Goal: Communication & Community: Answer question/provide support

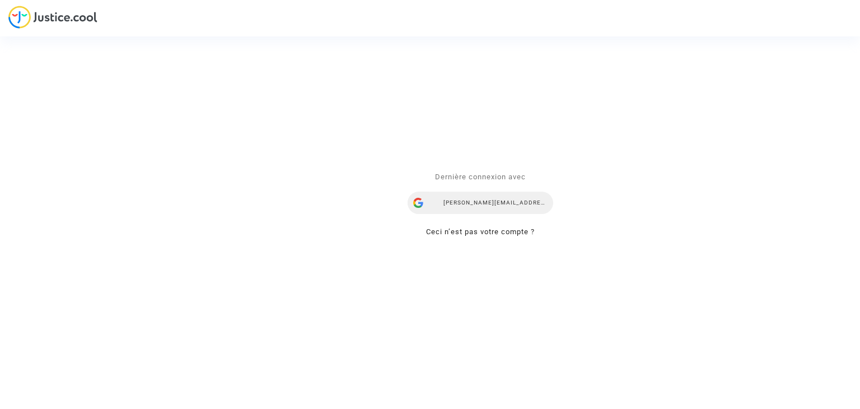
click at [510, 202] on div "[PERSON_NAME][EMAIL_ADDRESS][DOMAIN_NAME]" at bounding box center [481, 203] width 146 height 22
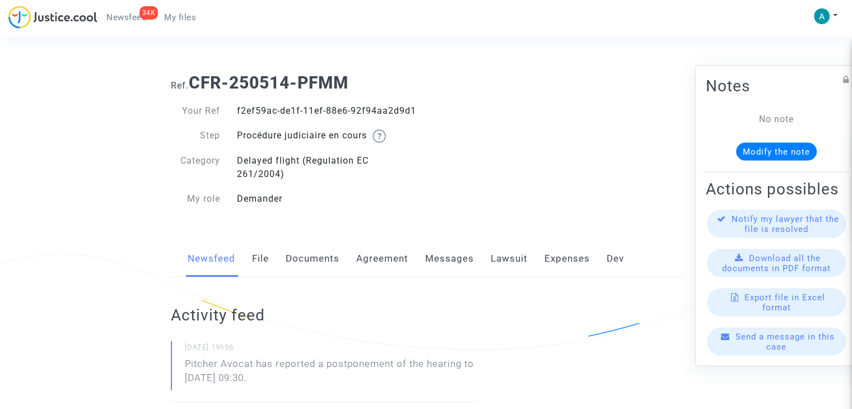
click at [743, 349] on span "Send a message in this case" at bounding box center [784, 341] width 99 height 20
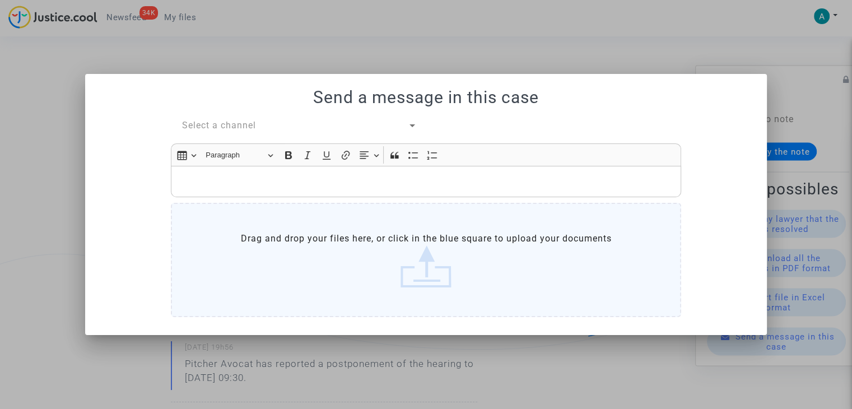
click at [231, 126] on span "Select a channel" at bounding box center [219, 125] width 74 height 11
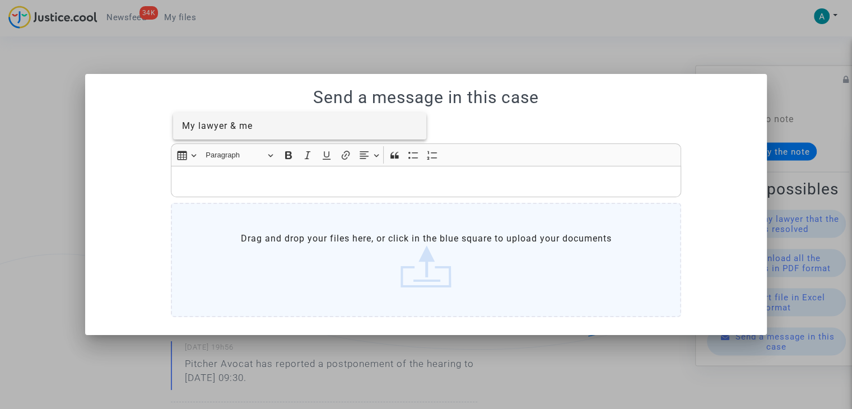
click at [270, 137] on span "My lawyer & me" at bounding box center [300, 126] width 236 height 27
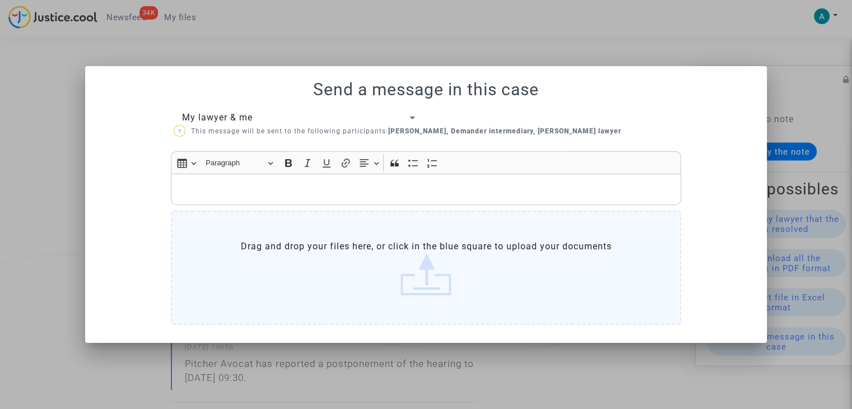
click at [463, 283] on label "Drag and drop your files here, or click in the blue square to upload your docum…" at bounding box center [426, 268] width 510 height 114
click at [0, 0] on input "Drag and drop your files here, or click in the blue square to upload your docum…" at bounding box center [0, 0] width 0 height 0
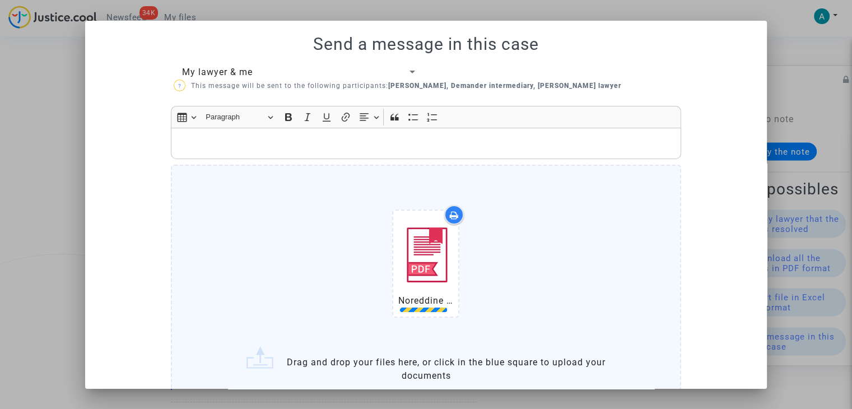
click at [253, 150] on p "Rich Text Editor, main" at bounding box center [426, 144] width 498 height 14
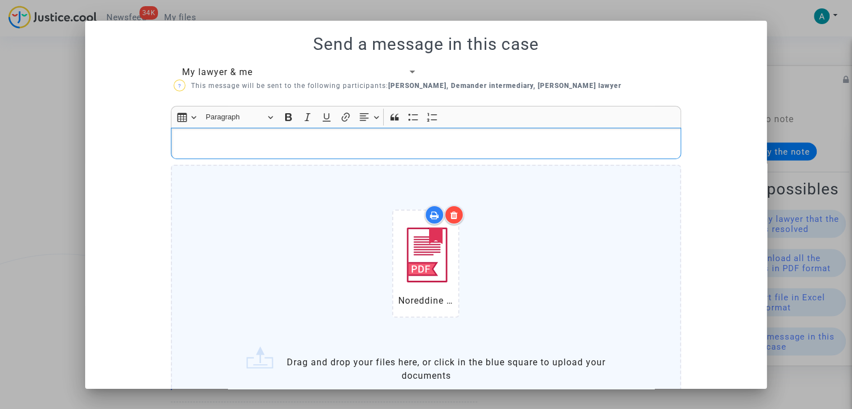
click at [305, 141] on p "Rich Text Editor, main" at bounding box center [426, 144] width 498 height 14
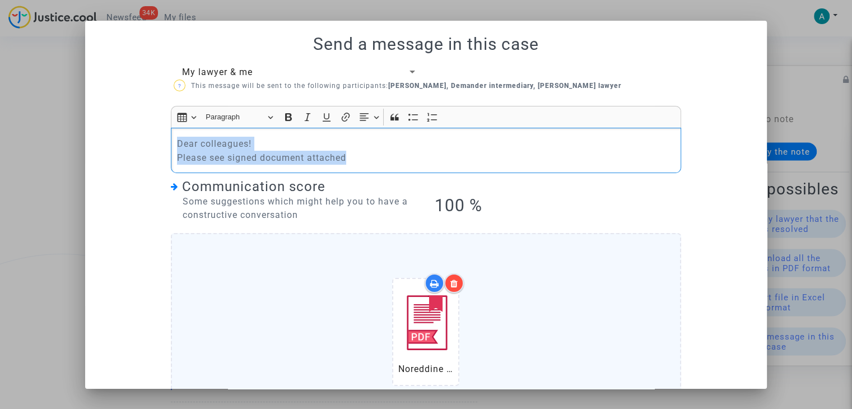
drag, startPoint x: 306, startPoint y: 153, endPoint x: 117, endPoint y: 102, distance: 195.5
click at [99, 113] on div "My lawyer & me ? This message will be sent to the following participants: Deman…" at bounding box center [426, 322] width 655 height 512
copy p "Dear colleagues! Please see signed document attached"
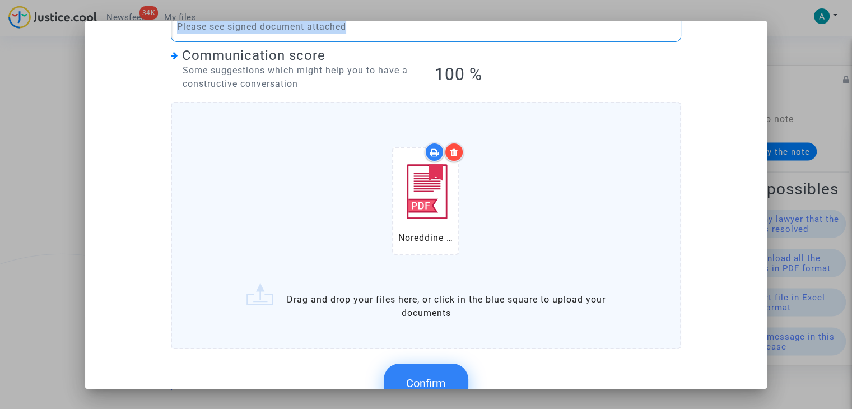
scroll to position [201, 0]
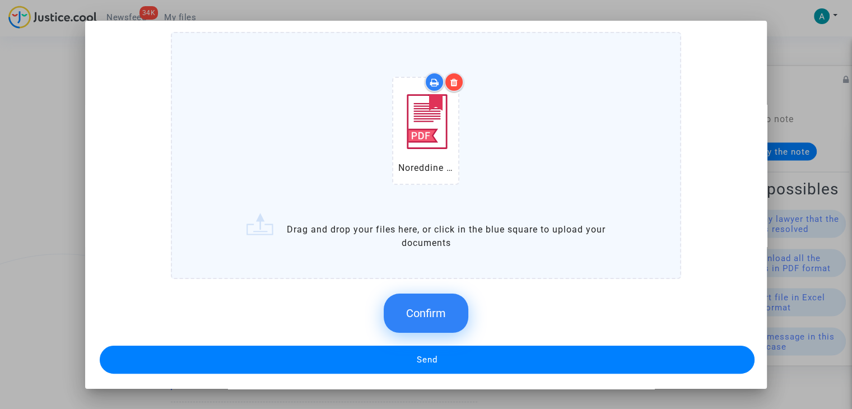
click at [427, 303] on button "Confirm" at bounding box center [426, 312] width 85 height 39
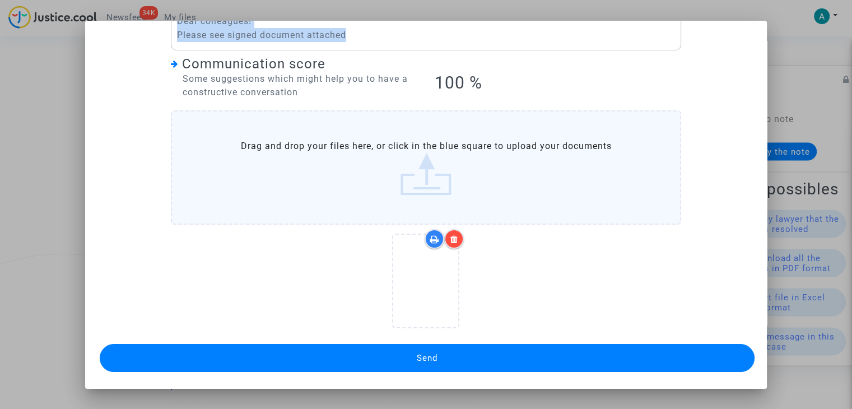
scroll to position [120, 0]
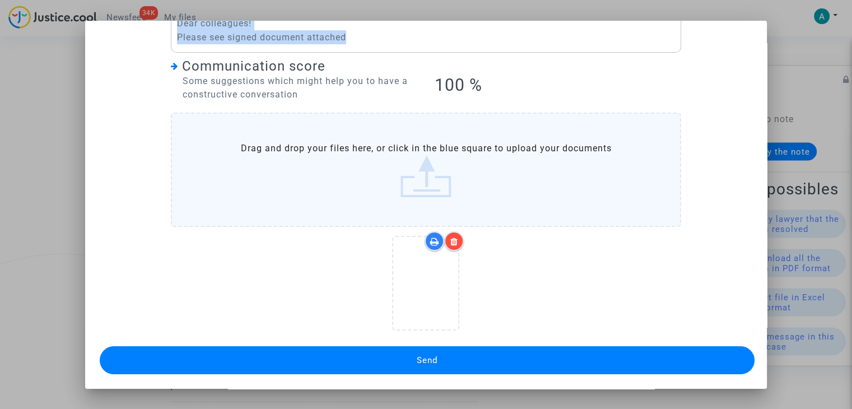
click at [497, 354] on button "Send" at bounding box center [427, 360] width 655 height 28
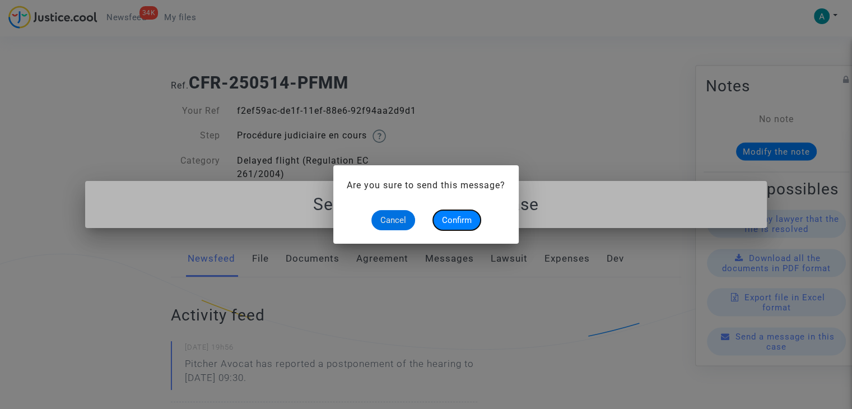
click at [465, 222] on span "Confirm" at bounding box center [457, 220] width 30 height 10
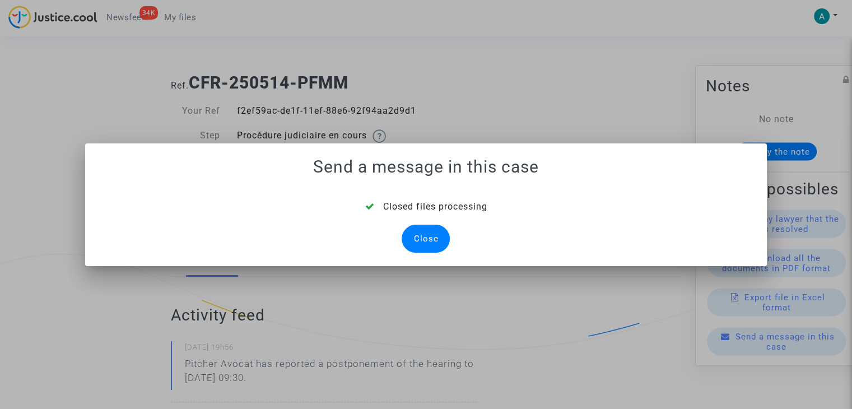
click at [419, 238] on div "Close" at bounding box center [425, 239] width 48 height 28
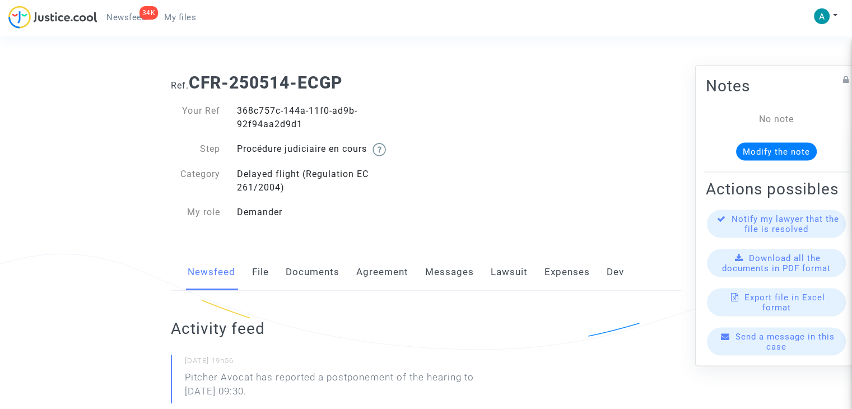
click at [764, 352] on span "Send a message in this case" at bounding box center [784, 341] width 99 height 20
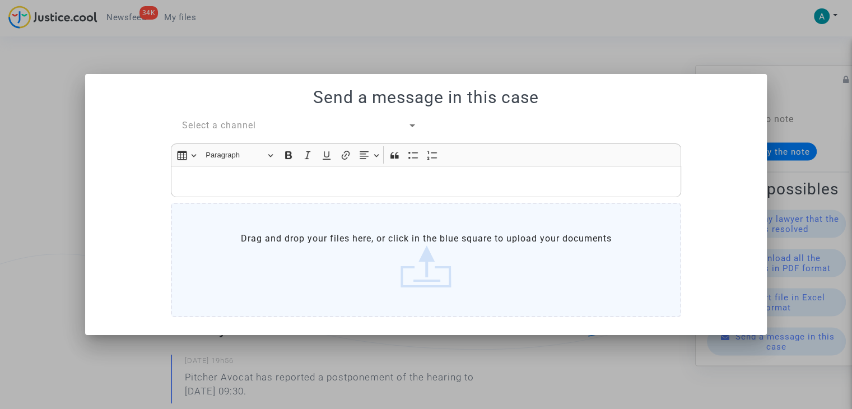
click at [246, 126] on span "Select a channel" at bounding box center [219, 125] width 74 height 11
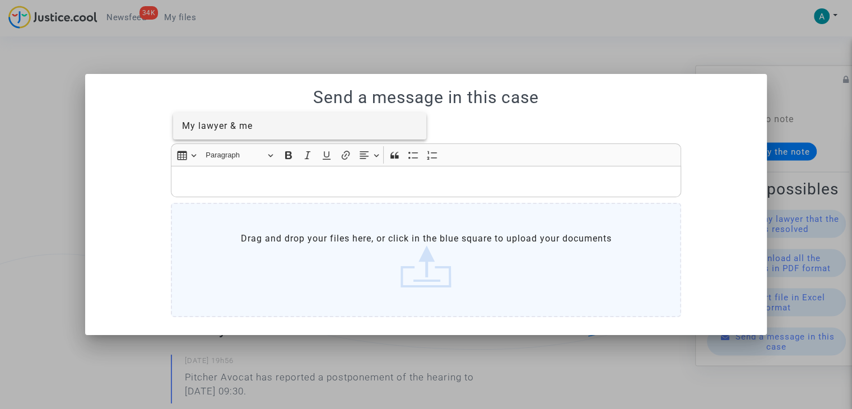
click at [261, 145] on div at bounding box center [426, 204] width 852 height 409
click at [264, 126] on div "Select a channel" at bounding box center [295, 125] width 226 height 13
click at [256, 132] on span "My lawyer & me" at bounding box center [300, 126] width 236 height 27
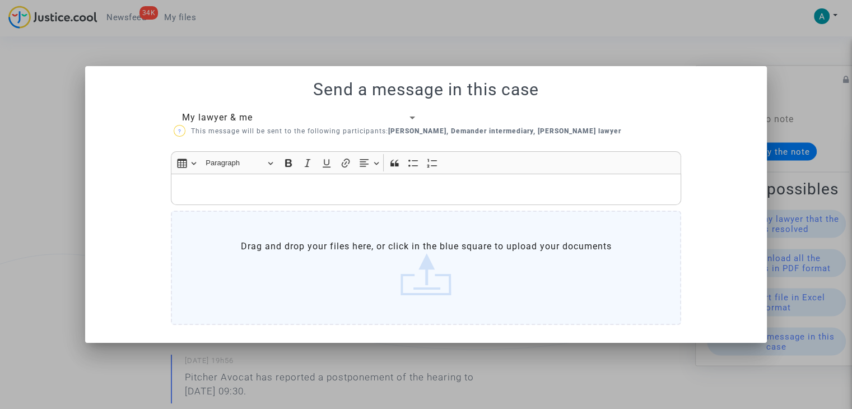
click at [267, 179] on div "Rich Text Editor, main" at bounding box center [426, 189] width 510 height 31
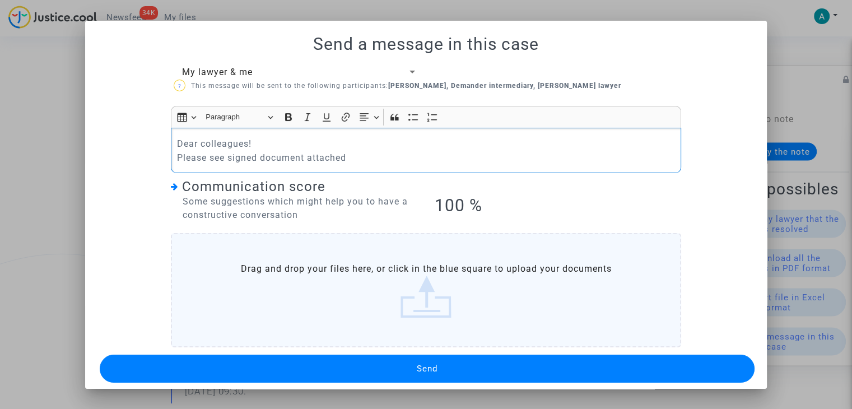
click at [402, 367] on button "Send" at bounding box center [427, 368] width 655 height 28
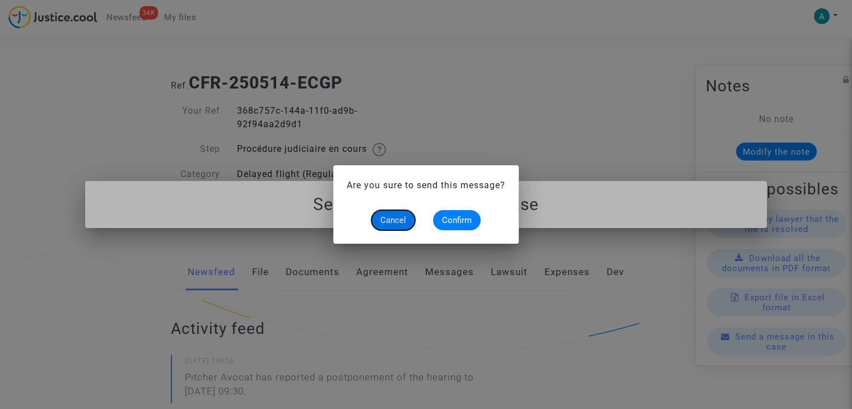
click at [382, 220] on span "Cancel" at bounding box center [393, 220] width 26 height 10
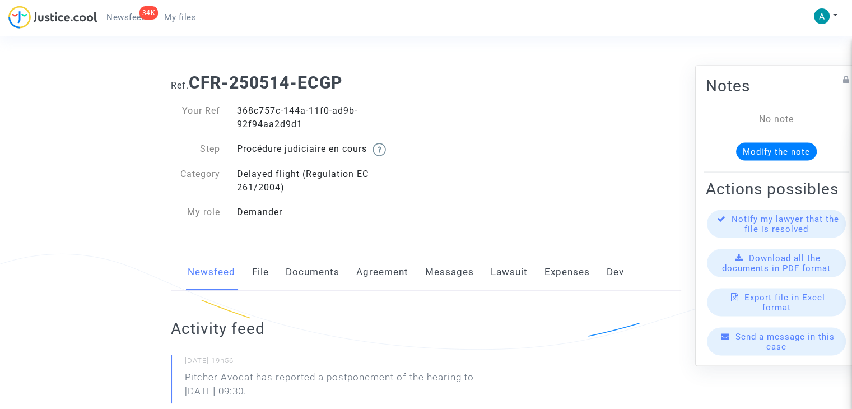
click at [745, 352] on div "Send a message in this case" at bounding box center [776, 342] width 139 height 28
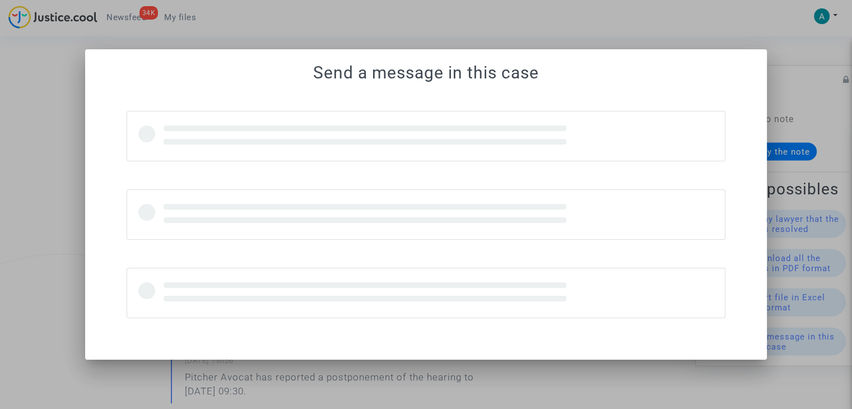
click at [722, 27] on div at bounding box center [426, 204] width 852 height 409
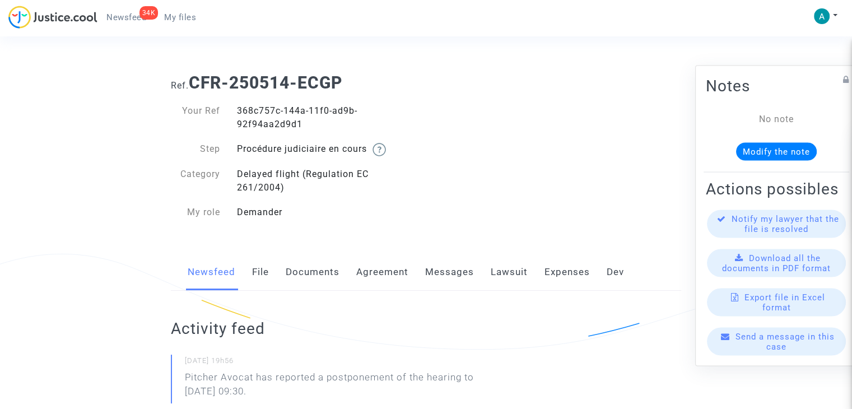
click at [777, 349] on span "Send a message in this case" at bounding box center [784, 341] width 99 height 20
click at [749, 353] on div "Send a message in this case" at bounding box center [776, 342] width 139 height 28
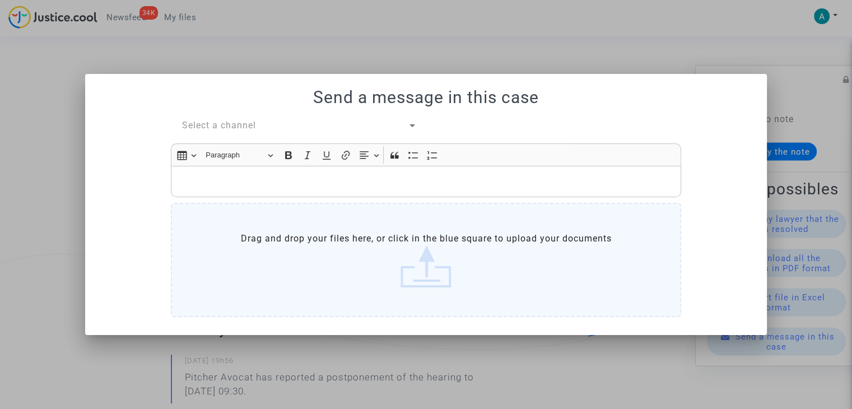
click at [231, 128] on span "Select a channel" at bounding box center [219, 125] width 74 height 11
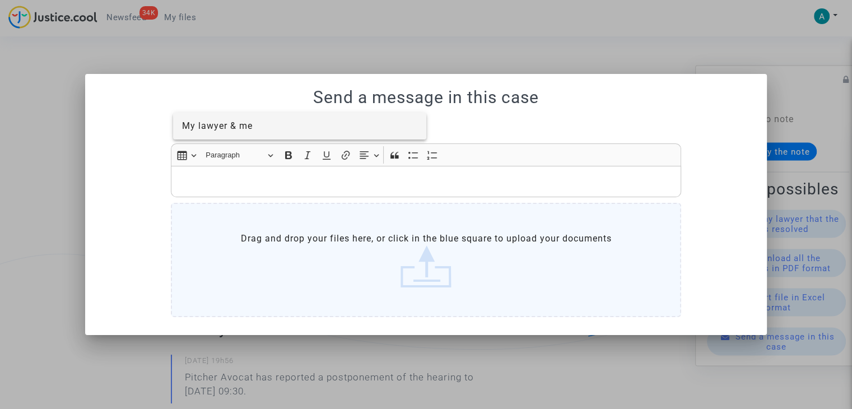
click at [254, 139] on span "My lawyer & me" at bounding box center [300, 126] width 236 height 27
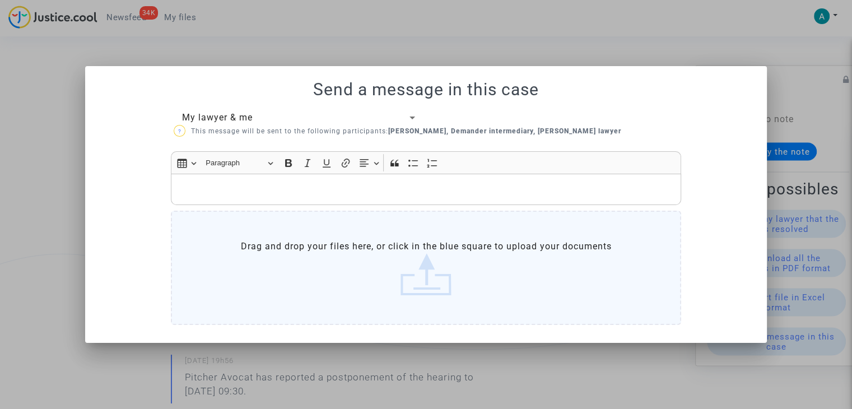
click at [269, 189] on p "Rich Text Editor, main" at bounding box center [426, 189] width 498 height 14
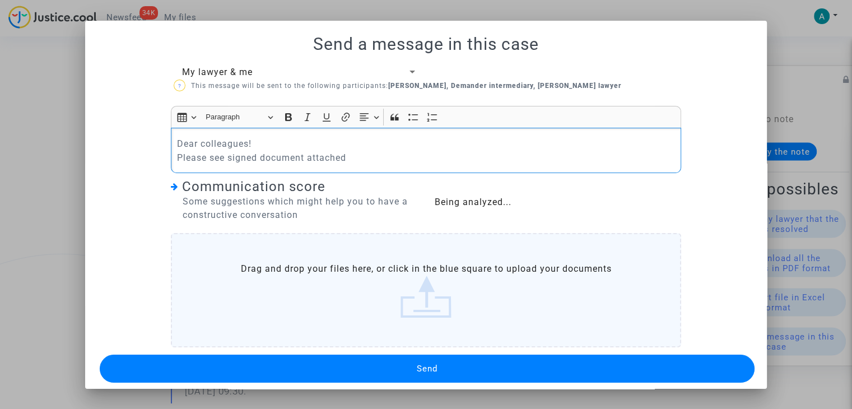
click at [418, 309] on label "Drag and drop your files here, or click in the blue square to upload your docum…" at bounding box center [426, 290] width 510 height 114
click at [0, 0] on input "Drag and drop your files here, or click in the blue square to upload your docum…" at bounding box center [0, 0] width 0 height 0
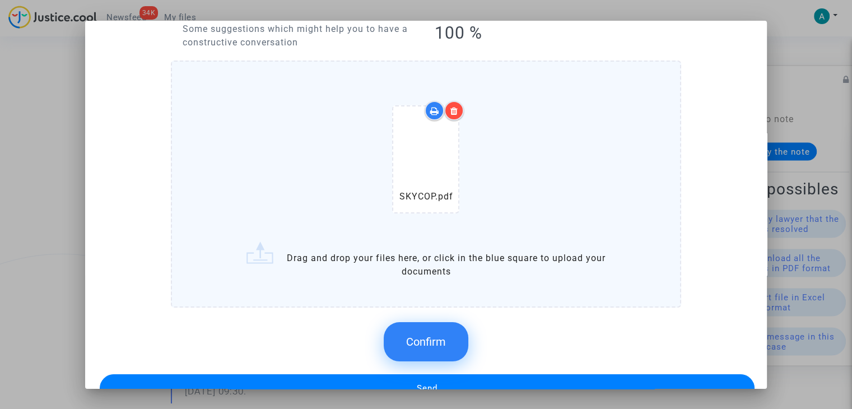
scroll to position [201, 0]
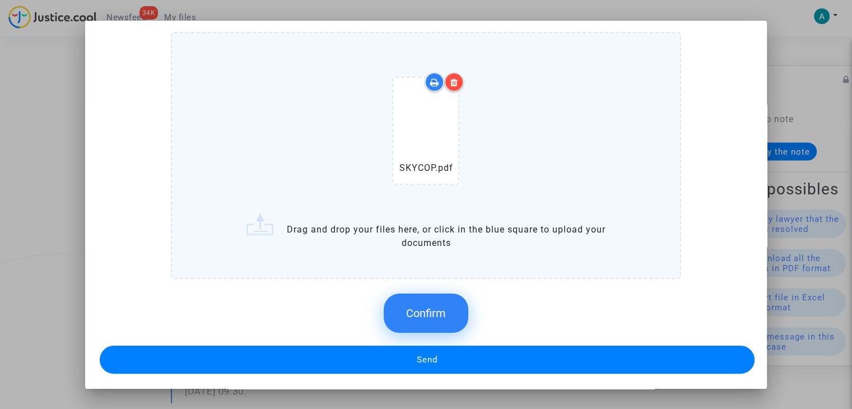
click at [444, 306] on button "Confirm" at bounding box center [426, 312] width 85 height 39
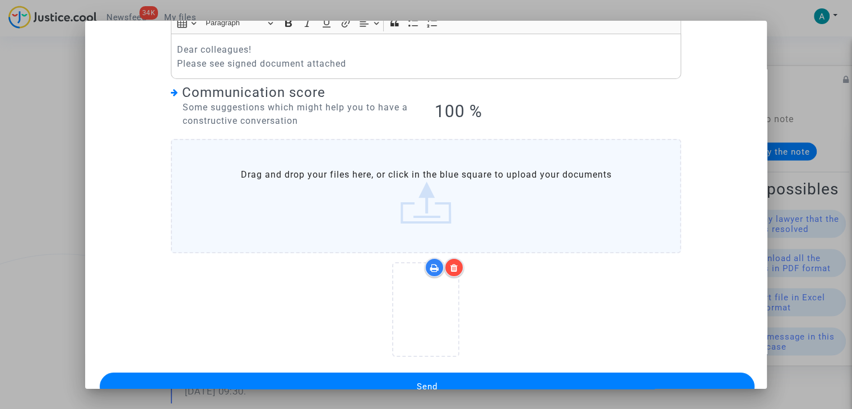
scroll to position [120, 0]
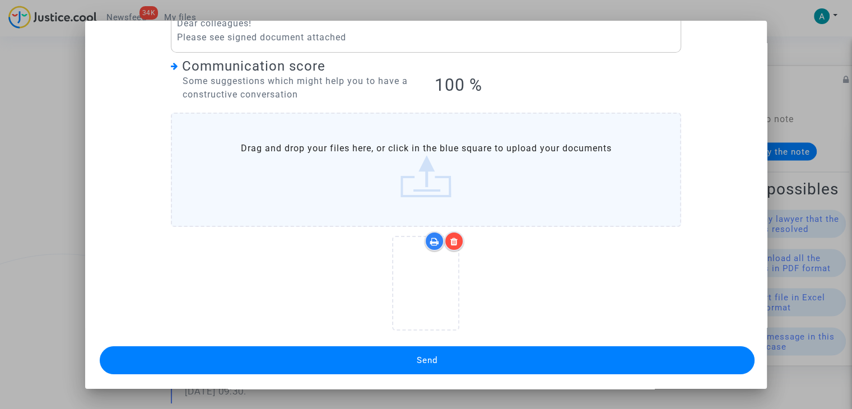
click at [483, 368] on button "Send" at bounding box center [427, 360] width 655 height 28
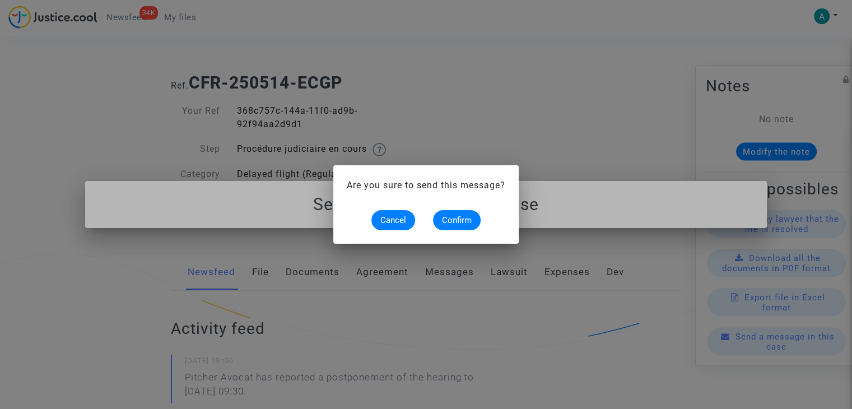
scroll to position [0, 0]
click at [466, 220] on span "Confirm" at bounding box center [457, 220] width 30 height 10
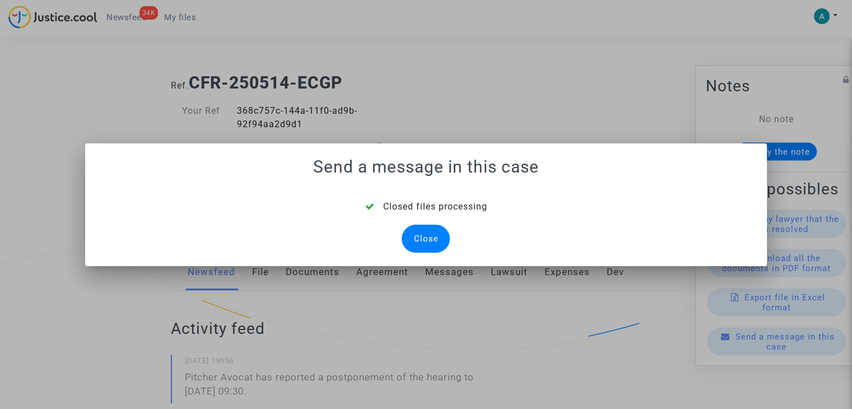
click at [424, 239] on div "Close" at bounding box center [425, 239] width 48 height 28
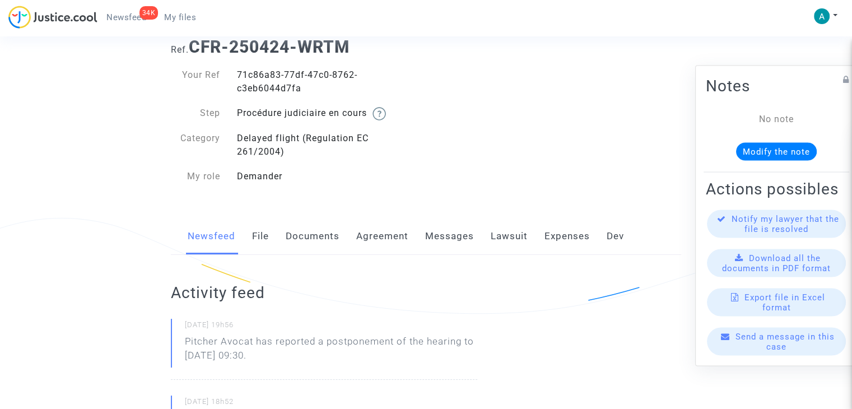
scroll to position [56, 0]
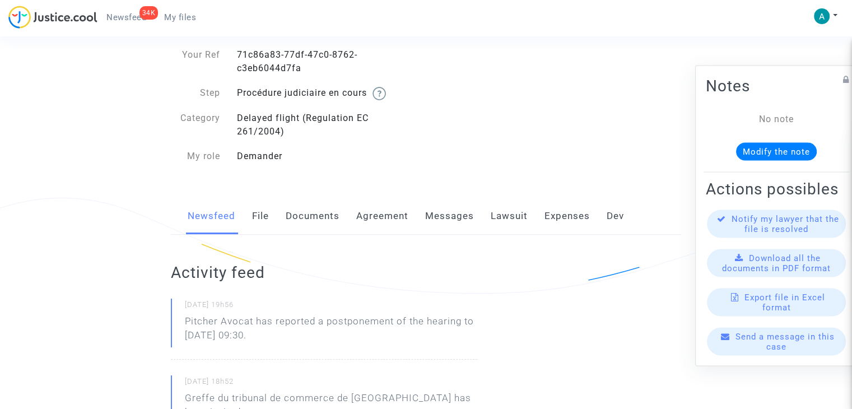
click at [758, 350] on div "Send a message in this case" at bounding box center [776, 342] width 139 height 28
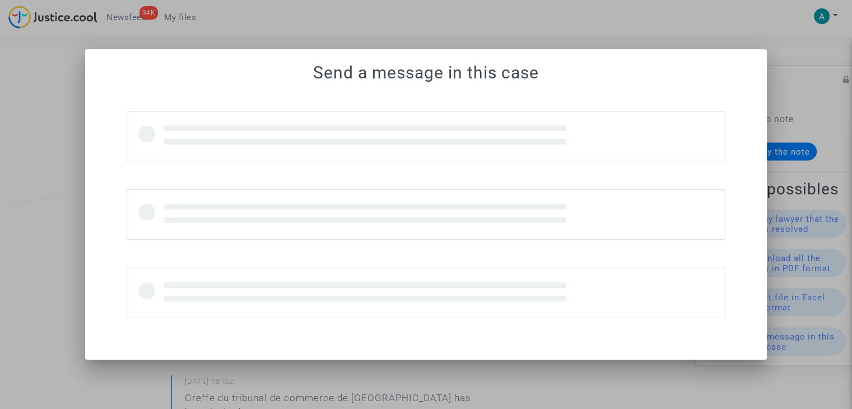
scroll to position [0, 0]
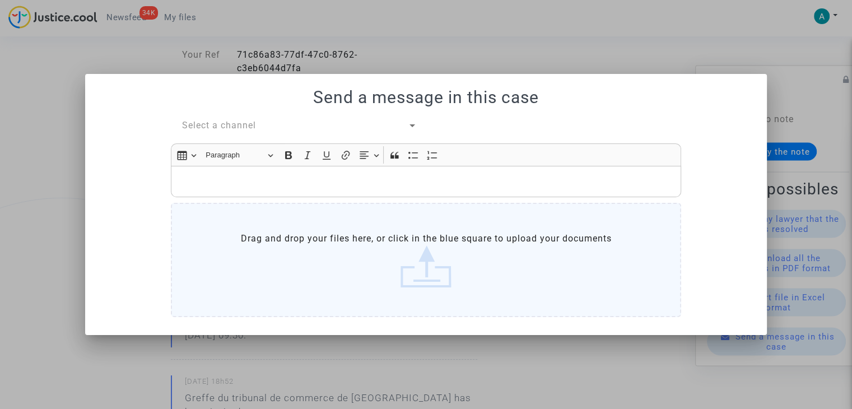
click at [226, 116] on div "Send a message in this case Select a channel Rich Text Editor Insert table Inse…" at bounding box center [426, 204] width 655 height 234
click at [230, 123] on span "Select a channel" at bounding box center [219, 125] width 74 height 11
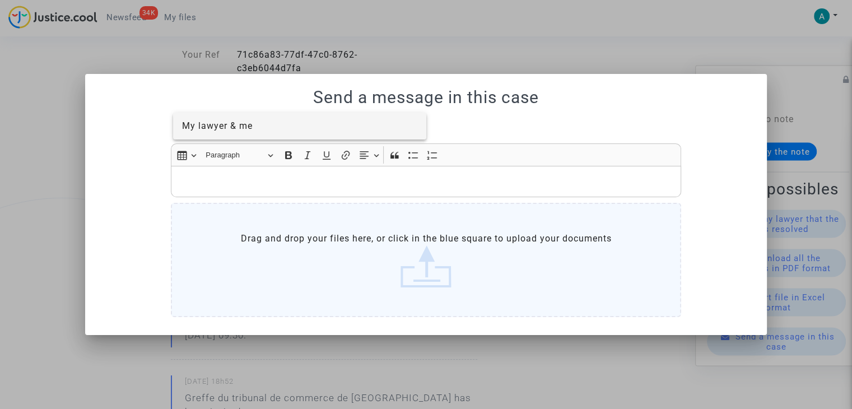
click at [245, 135] on span "My lawyer & me" at bounding box center [300, 126] width 236 height 27
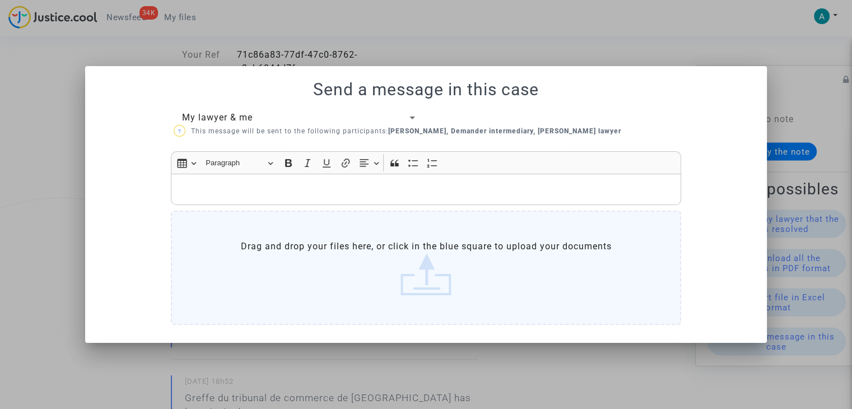
click at [305, 266] on label "Drag and drop your files here, or click in the blue square to upload your docum…" at bounding box center [426, 268] width 510 height 114
click at [0, 0] on input "Drag and drop your files here, or click in the blue square to upload your docum…" at bounding box center [0, 0] width 0 height 0
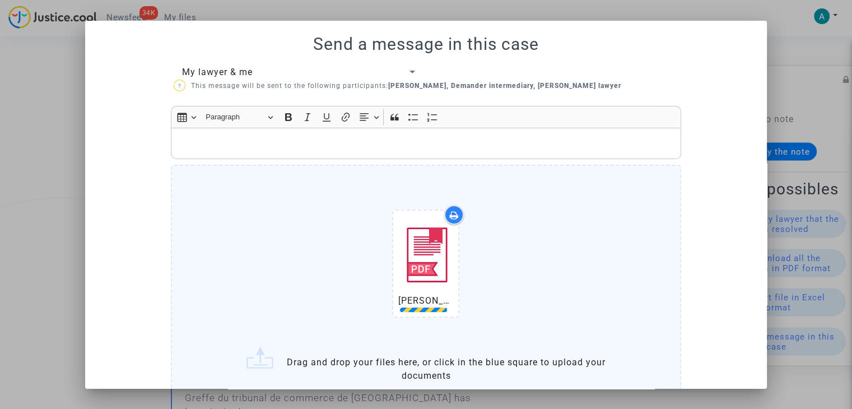
click at [207, 141] on p "Rich Text Editor, main" at bounding box center [426, 144] width 498 height 14
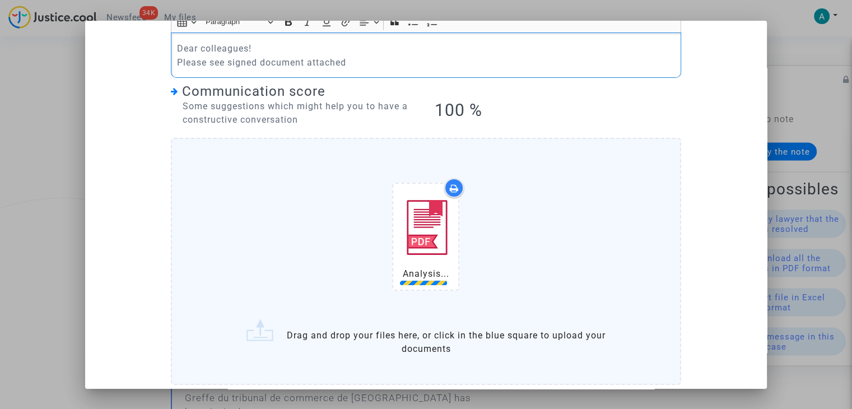
scroll to position [141, 0]
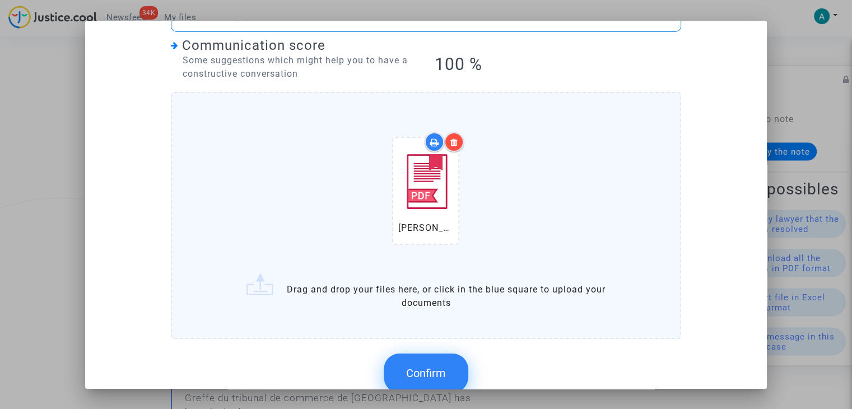
click at [432, 359] on button "Confirm" at bounding box center [426, 372] width 85 height 39
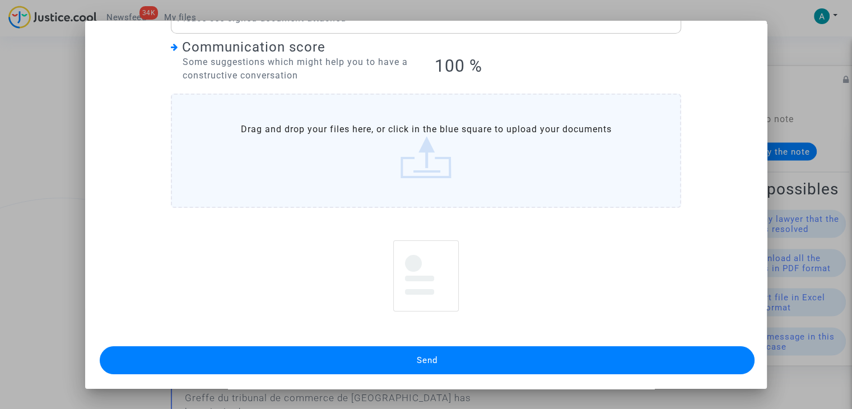
scroll to position [120, 0]
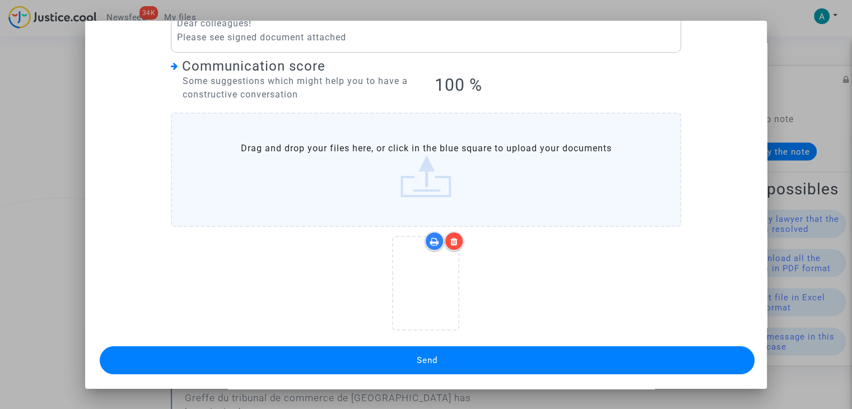
click at [488, 358] on button "Send" at bounding box center [427, 360] width 655 height 28
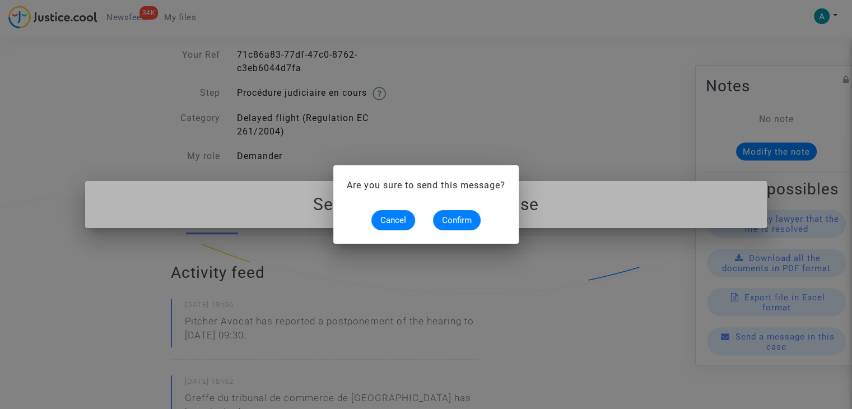
scroll to position [0, 0]
click at [461, 221] on span "Confirm" at bounding box center [457, 220] width 30 height 10
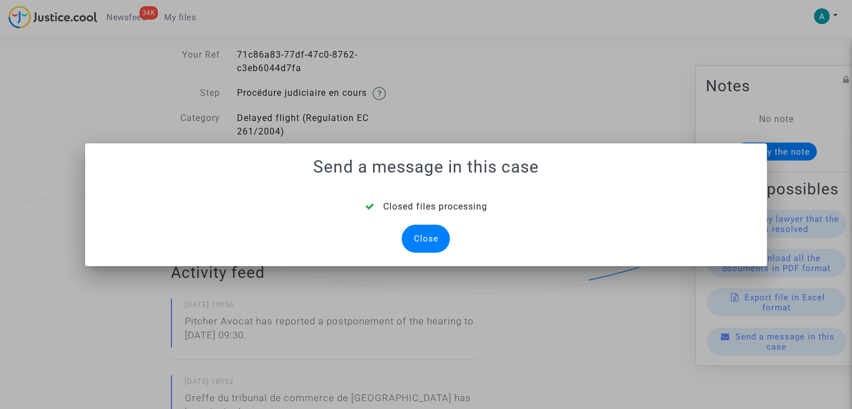
click at [433, 239] on div "Close" at bounding box center [425, 239] width 48 height 28
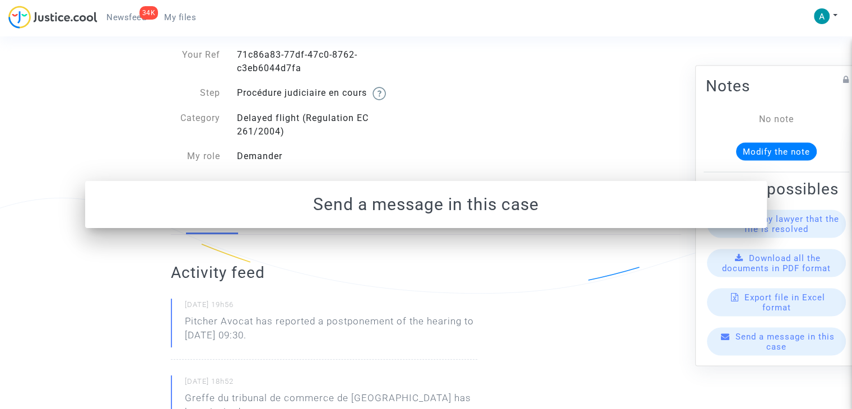
scroll to position [56, 0]
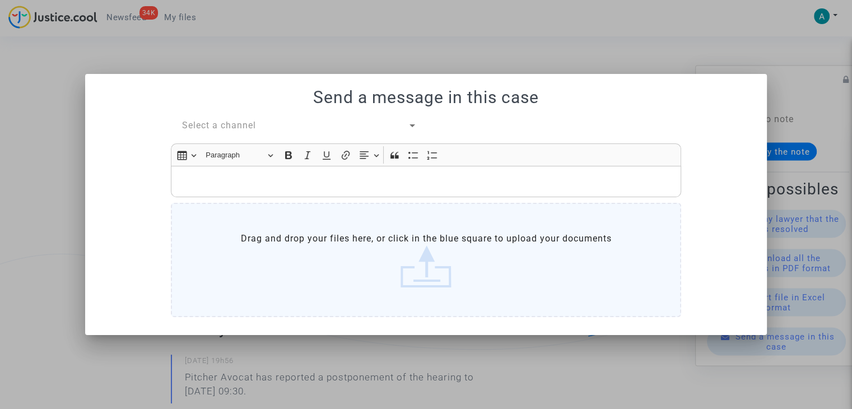
click at [240, 122] on span "Select a channel" at bounding box center [219, 125] width 74 height 11
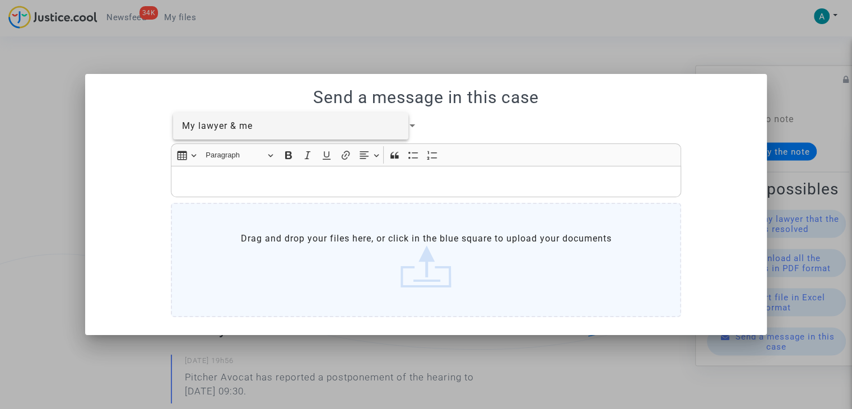
click at [260, 137] on span "My lawyer & me" at bounding box center [291, 126] width 218 height 27
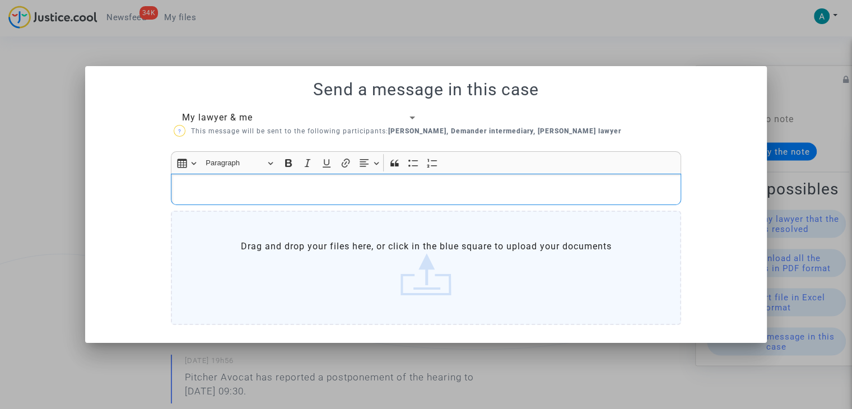
click at [288, 193] on p "Rich Text Editor, main" at bounding box center [426, 189] width 498 height 14
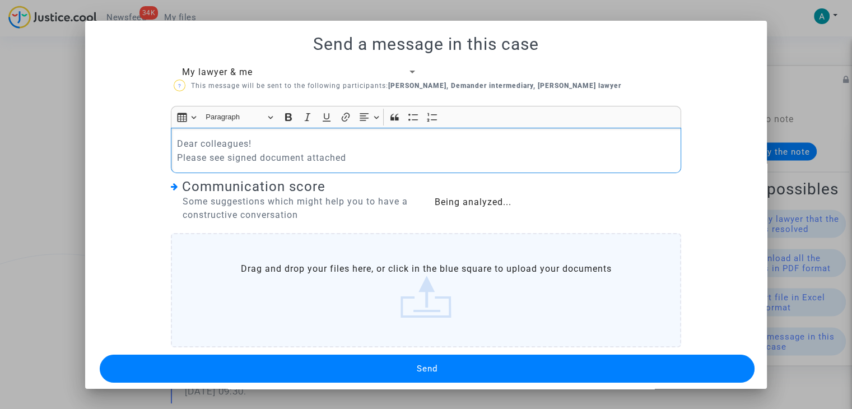
click at [405, 281] on label "Drag and drop your files here, or click in the blue square to upload your docum…" at bounding box center [426, 290] width 510 height 114
click at [0, 0] on input "Drag and drop your files here, or click in the blue square to upload your docum…" at bounding box center [0, 0] width 0 height 0
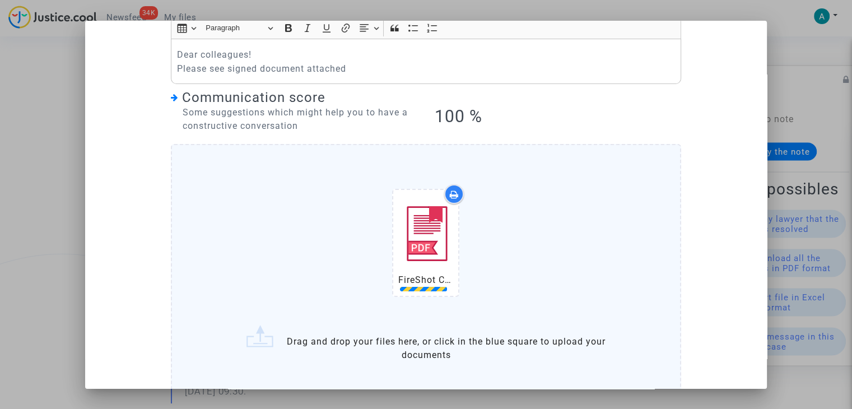
scroll to position [141, 0]
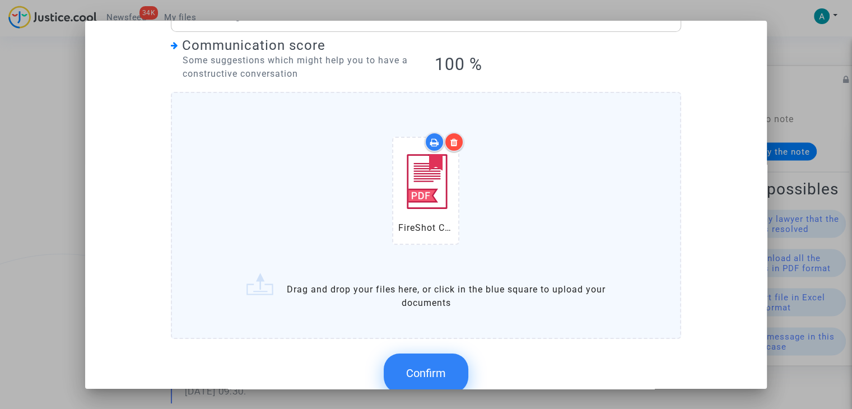
click at [442, 361] on button "Confirm" at bounding box center [426, 372] width 85 height 39
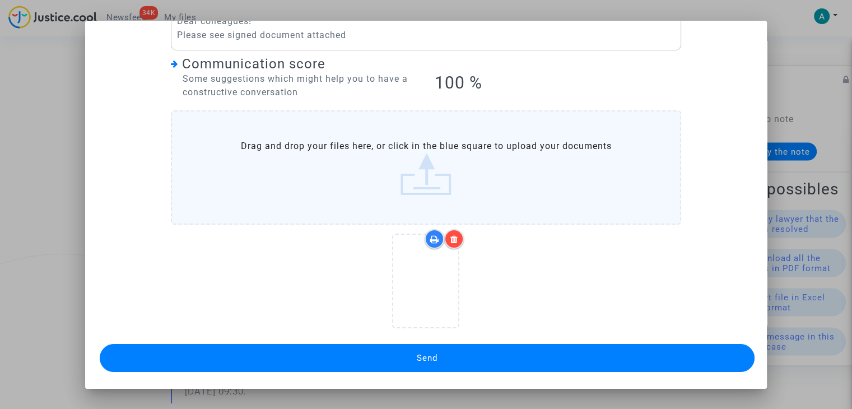
scroll to position [120, 0]
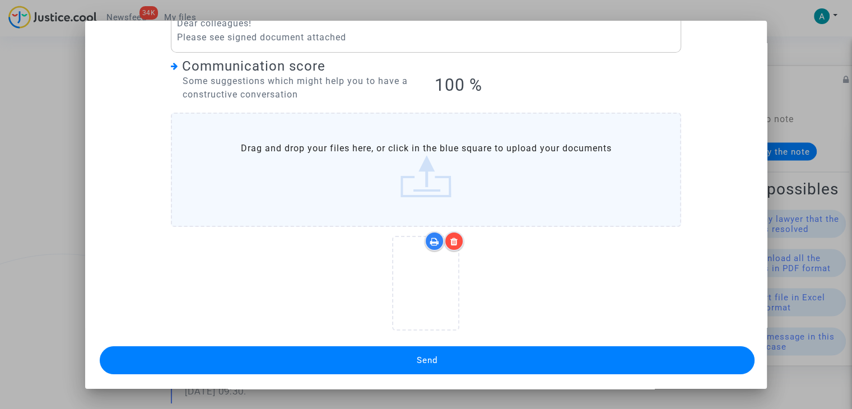
click at [494, 352] on button "Send" at bounding box center [427, 360] width 655 height 28
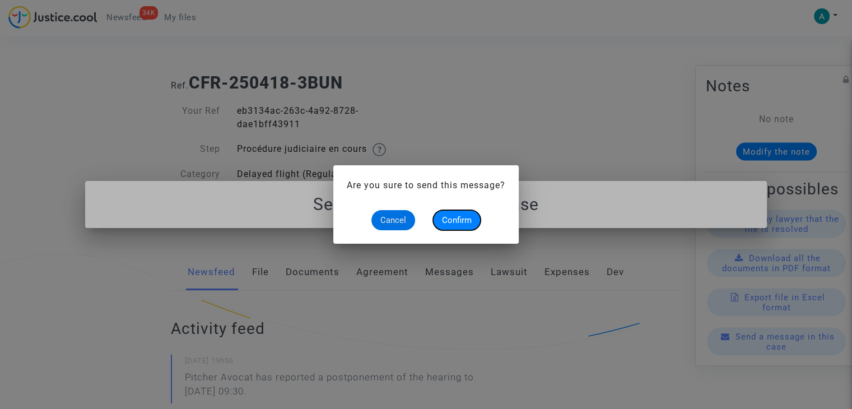
click at [459, 223] on span "Confirm" at bounding box center [457, 220] width 30 height 10
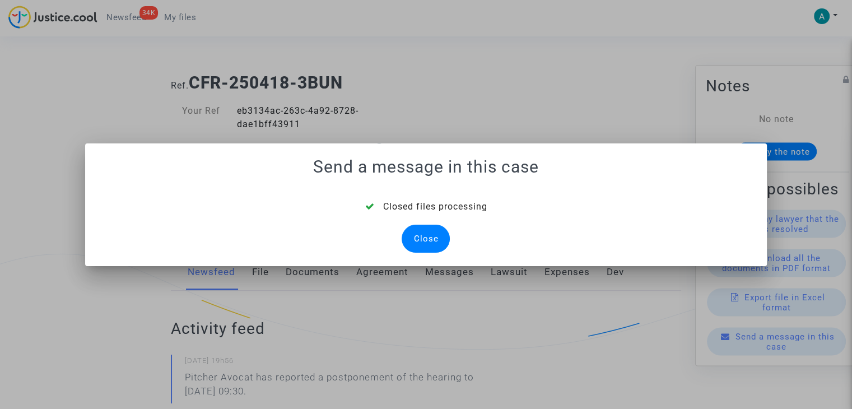
click at [418, 237] on div "Close" at bounding box center [425, 239] width 48 height 28
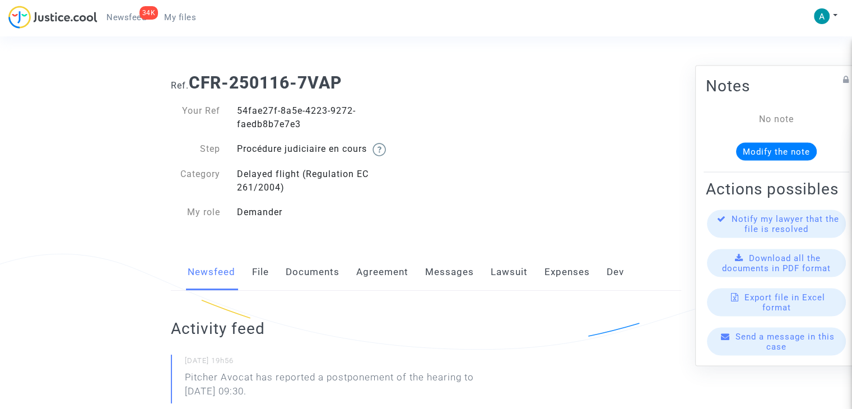
click at [793, 350] on div "Send a message in this case" at bounding box center [776, 342] width 139 height 28
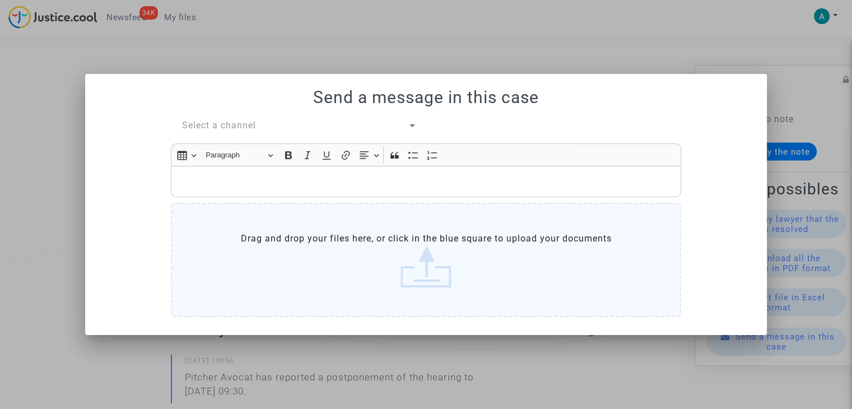
click at [227, 130] on span "Select a channel" at bounding box center [219, 125] width 74 height 11
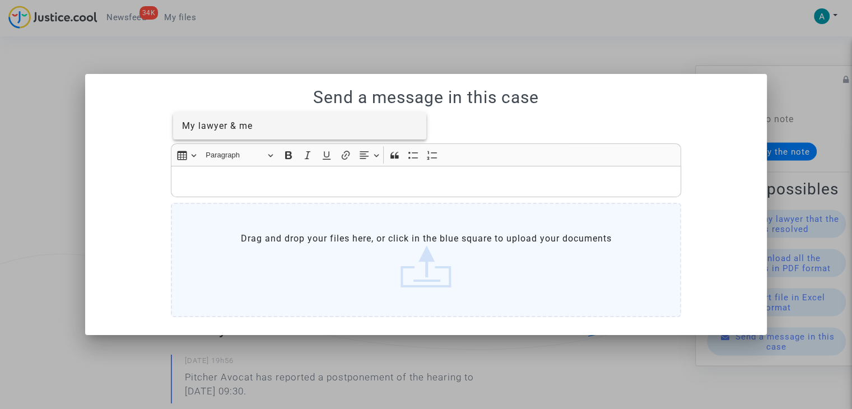
click at [228, 152] on div at bounding box center [426, 204] width 852 height 409
click at [228, 135] on div "Select a channel Rich Text Editor Insert table Insert table Heading Paragraph P…" at bounding box center [425, 220] width 527 height 202
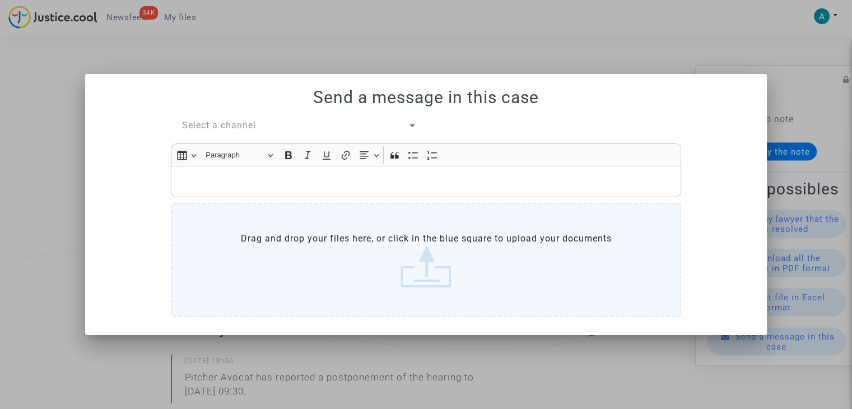
click at [228, 125] on span "Select a channel" at bounding box center [219, 125] width 74 height 11
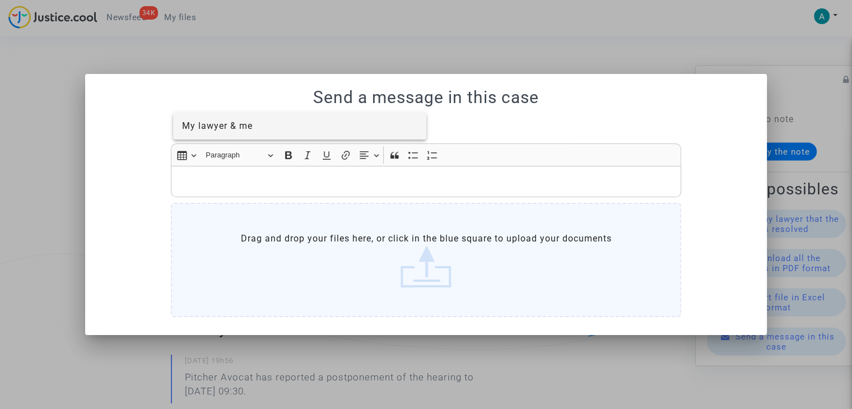
drag, startPoint x: 228, startPoint y: 125, endPoint x: 253, endPoint y: 202, distance: 81.1
click at [235, 135] on span "My lawyer & me" at bounding box center [300, 126] width 236 height 27
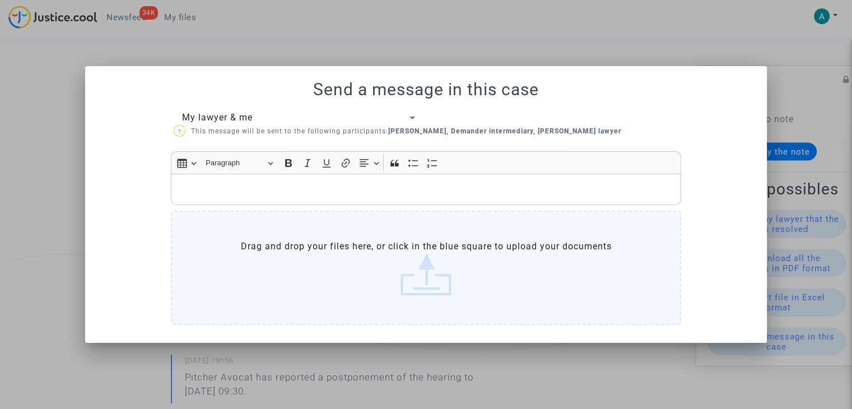
click at [295, 286] on label "Drag and drop your files here, or click in the blue square to upload your docum…" at bounding box center [426, 268] width 510 height 114
click at [0, 0] on input "Drag and drop your files here, or click in the blue square to upload your docum…" at bounding box center [0, 0] width 0 height 0
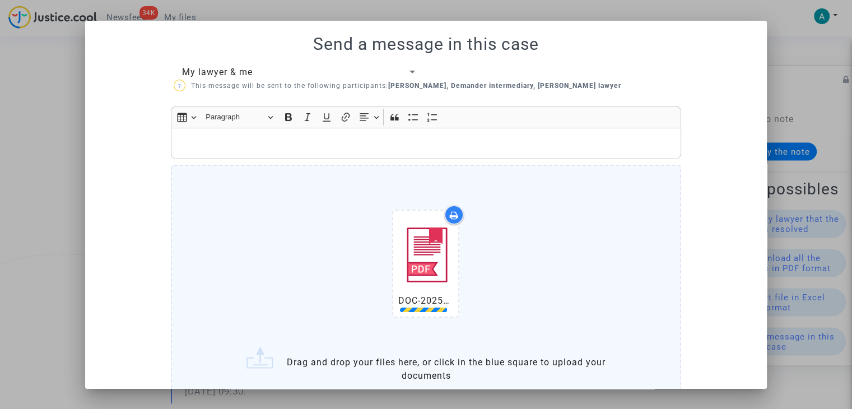
click at [222, 137] on p "Rich Text Editor, main" at bounding box center [426, 144] width 498 height 14
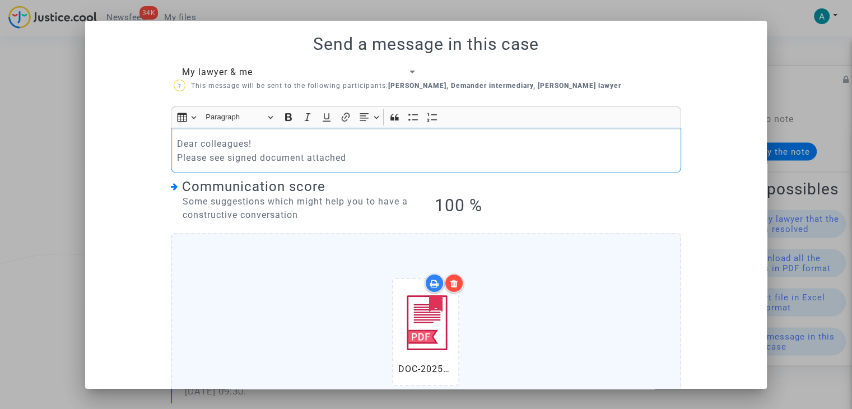
scroll to position [201, 0]
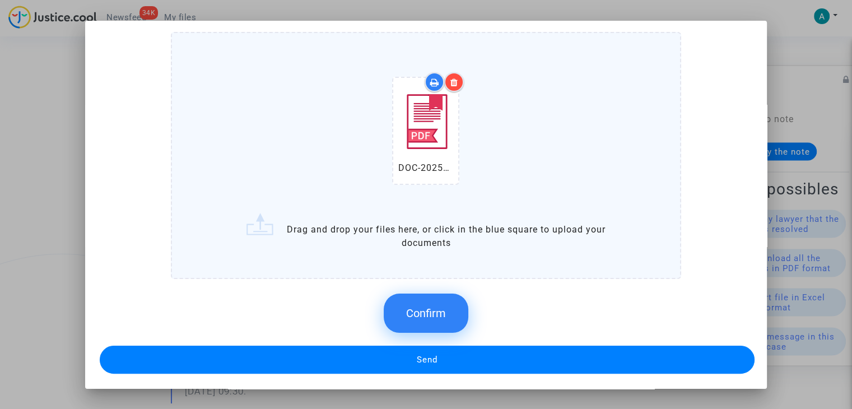
click at [419, 303] on button "Confirm" at bounding box center [426, 312] width 85 height 39
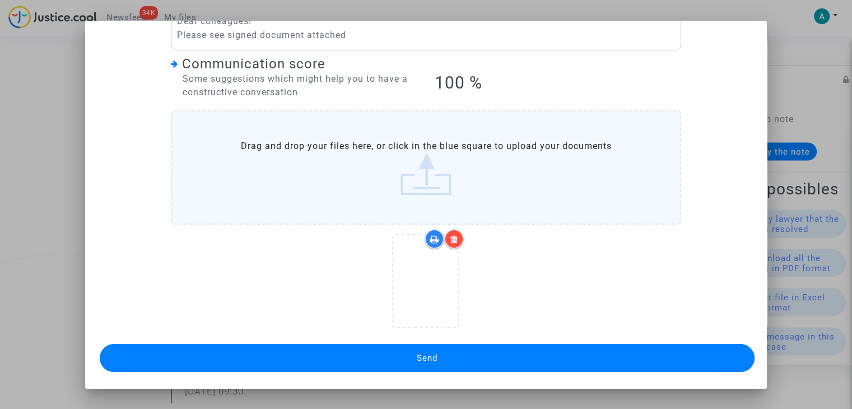
scroll to position [120, 0]
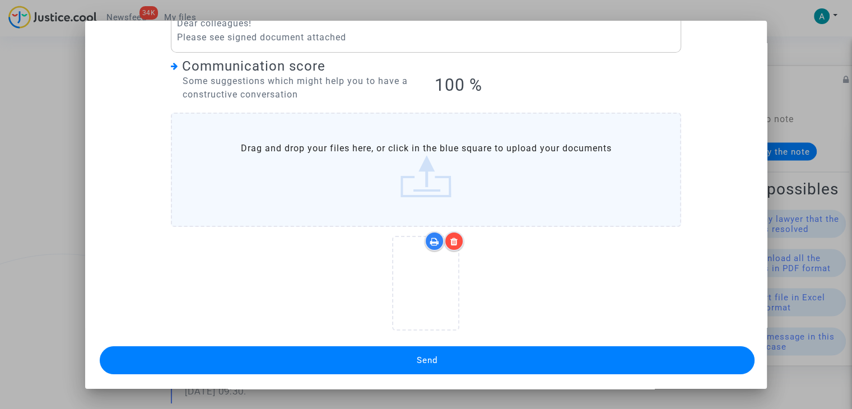
click at [466, 363] on button "Send" at bounding box center [427, 360] width 655 height 28
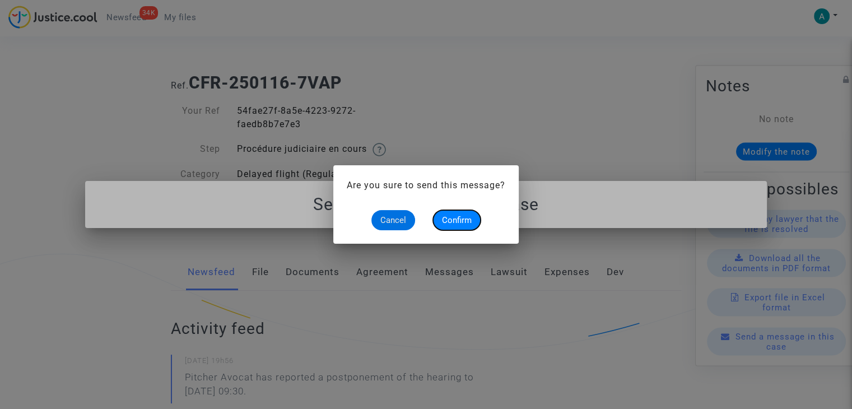
drag, startPoint x: 453, startPoint y: 222, endPoint x: 463, endPoint y: 219, distance: 10.1
click at [454, 222] on span "Confirm" at bounding box center [457, 220] width 30 height 10
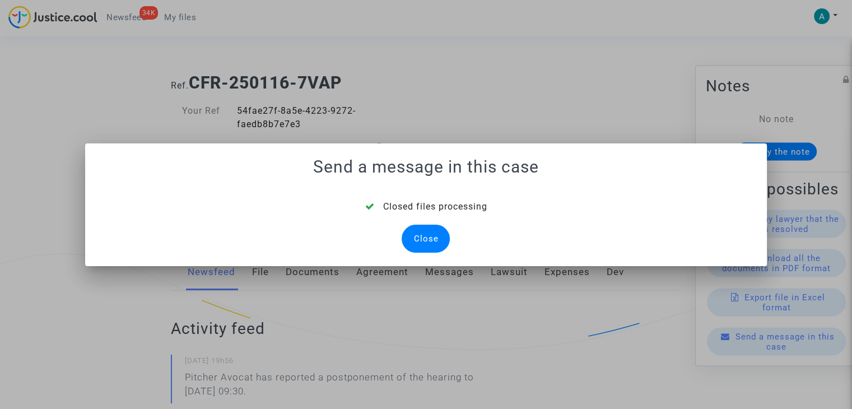
click at [428, 227] on div "Close" at bounding box center [425, 239] width 48 height 28
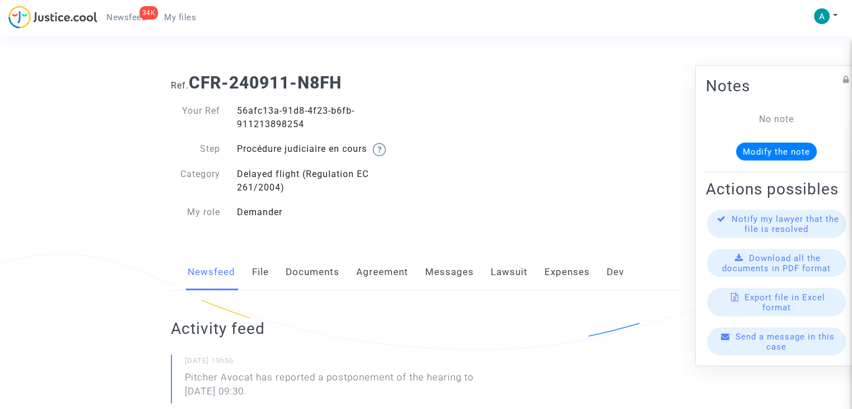
click at [783, 356] on div "Send a message in this case" at bounding box center [776, 342] width 139 height 28
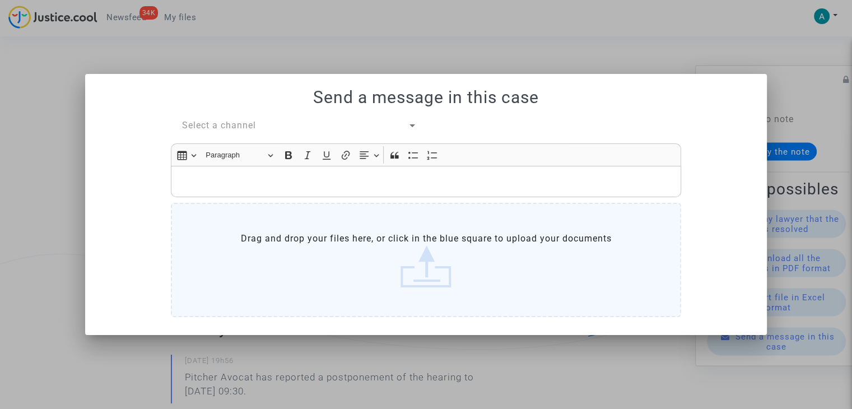
click at [235, 127] on span "Select a channel" at bounding box center [219, 125] width 74 height 11
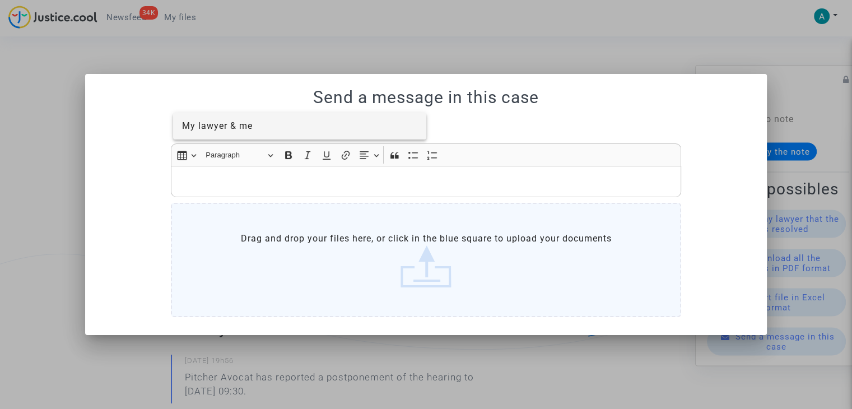
click at [255, 140] on div at bounding box center [426, 204] width 852 height 409
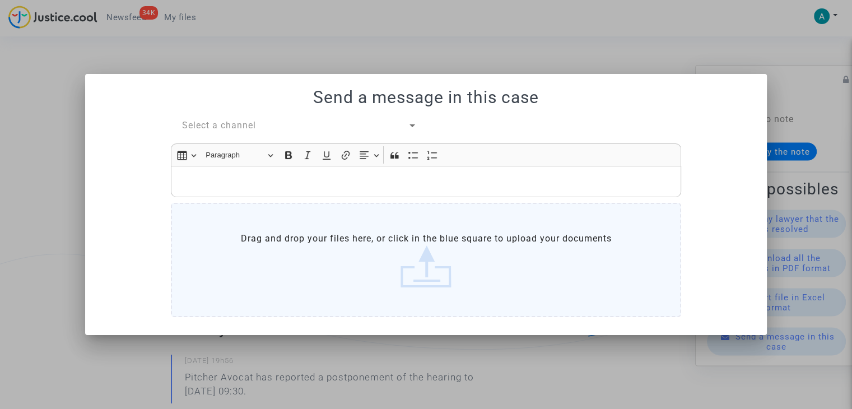
click at [260, 130] on div "Select a channel" at bounding box center [295, 125] width 226 height 13
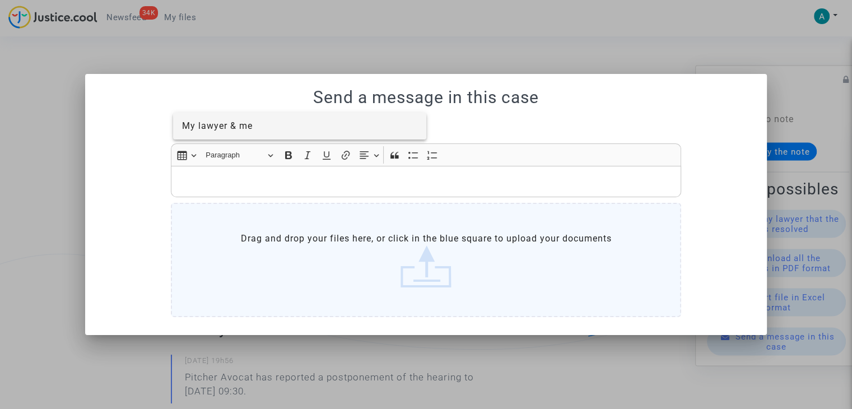
click at [239, 127] on span "My lawyer & me" at bounding box center [217, 125] width 71 height 11
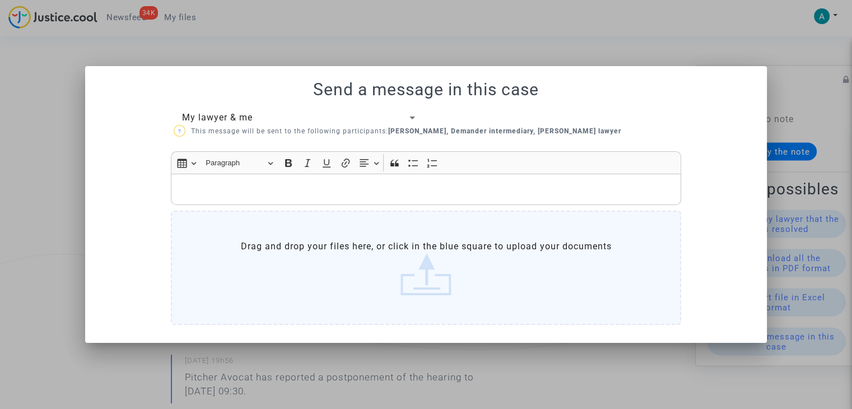
click at [256, 184] on p "Rich Text Editor, main" at bounding box center [426, 189] width 498 height 14
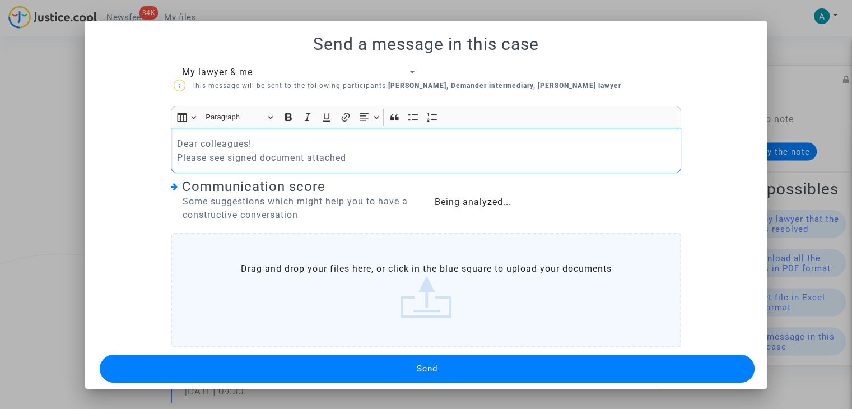
click at [350, 256] on label "Drag and drop your files here, or click in the blue square to upload your docum…" at bounding box center [426, 290] width 510 height 114
click at [0, 0] on input "Drag and drop your files here, or click in the blue square to upload your docum…" at bounding box center [0, 0] width 0 height 0
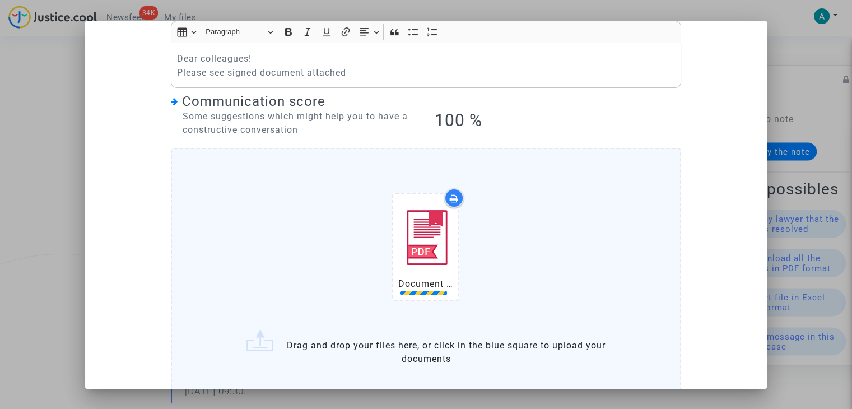
scroll to position [141, 0]
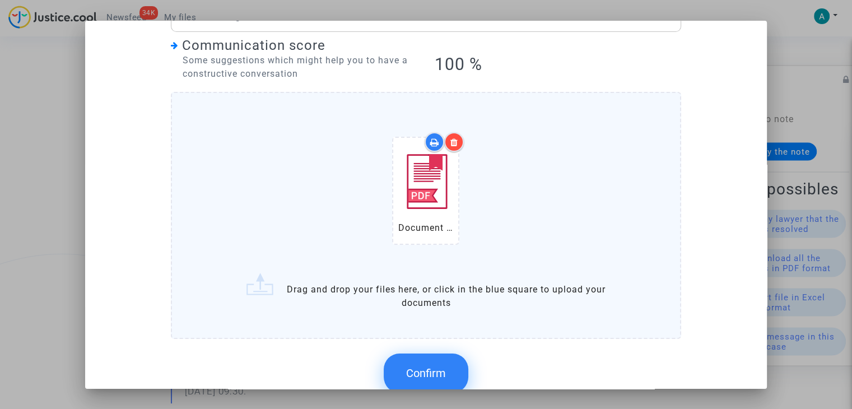
click at [436, 362] on button "Confirm" at bounding box center [426, 372] width 85 height 39
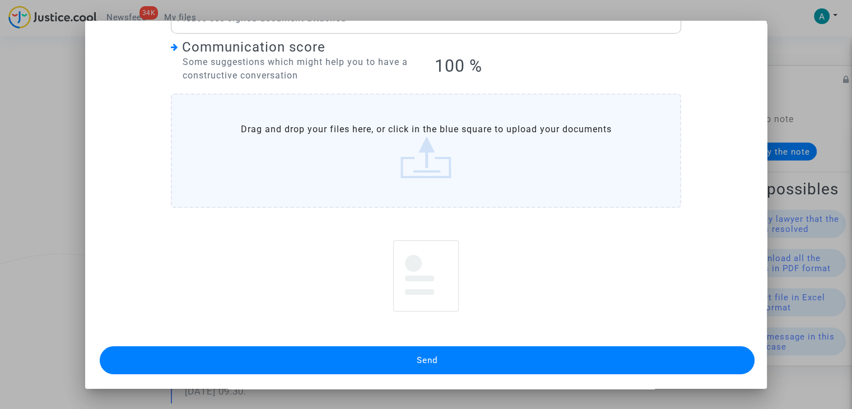
scroll to position [120, 0]
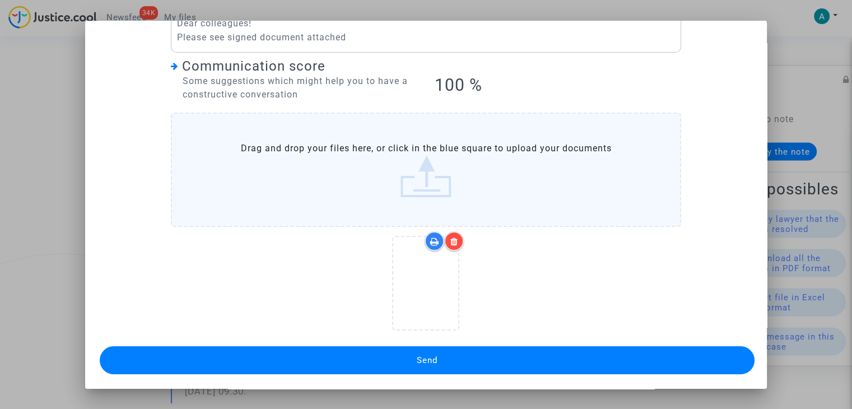
click at [482, 349] on button "Send" at bounding box center [427, 360] width 655 height 28
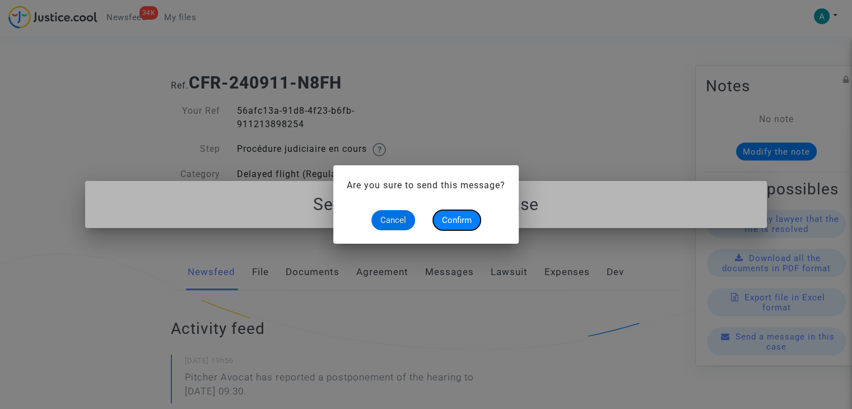
click at [457, 217] on span "Confirm" at bounding box center [457, 220] width 30 height 10
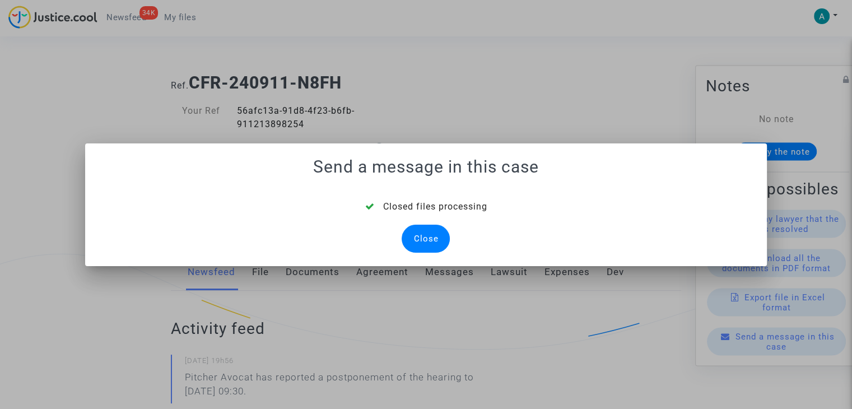
click at [417, 246] on div "Close" at bounding box center [425, 239] width 48 height 28
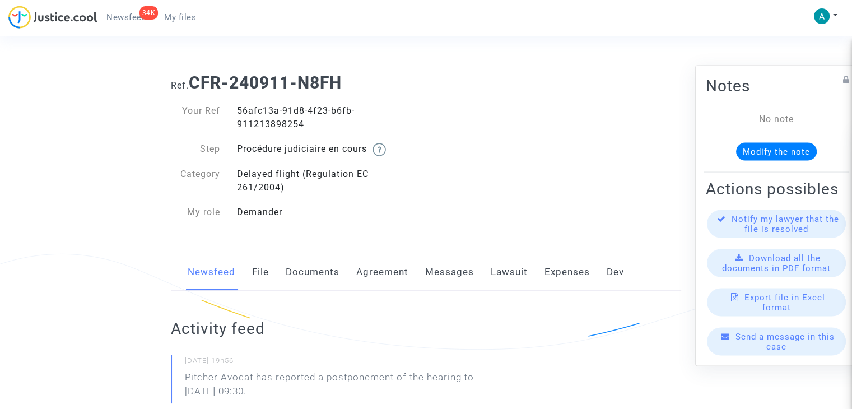
click at [438, 276] on link "Messages" at bounding box center [449, 272] width 49 height 37
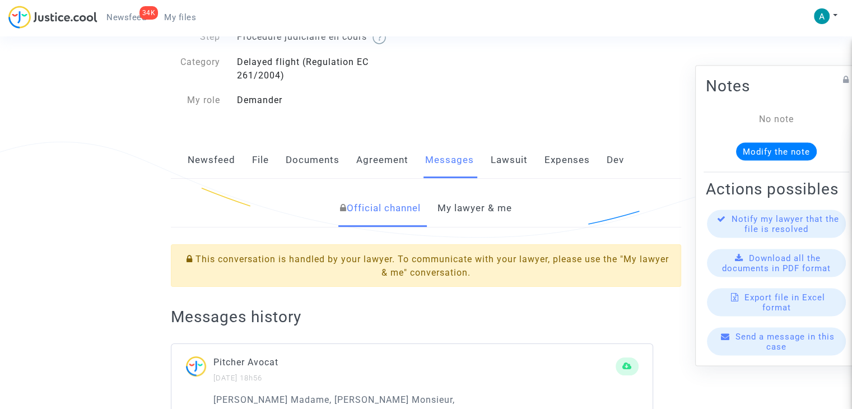
click at [471, 211] on link "My lawyer & me" at bounding box center [474, 208] width 74 height 37
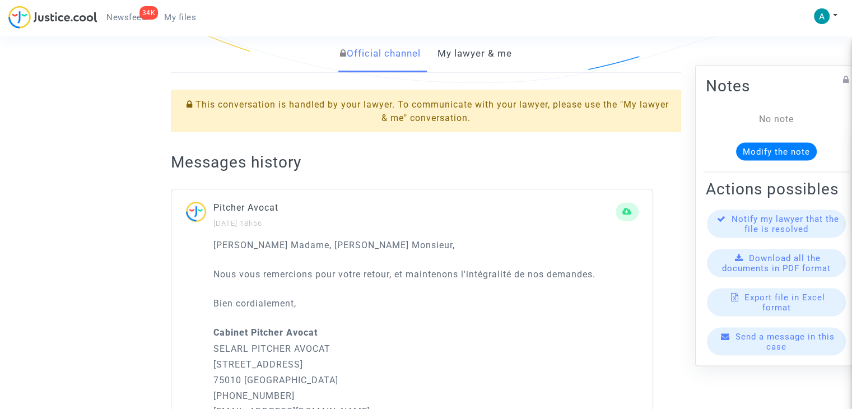
scroll to position [168, 0]
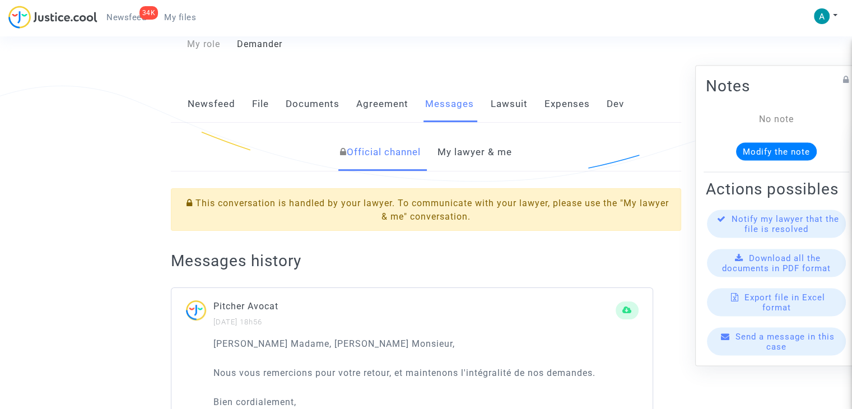
click at [480, 150] on link "My lawyer & me" at bounding box center [474, 152] width 74 height 37
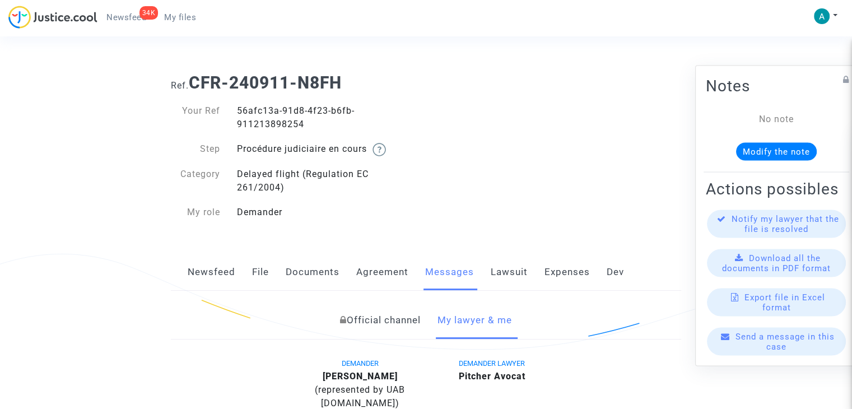
click at [316, 278] on link "Documents" at bounding box center [313, 272] width 54 height 37
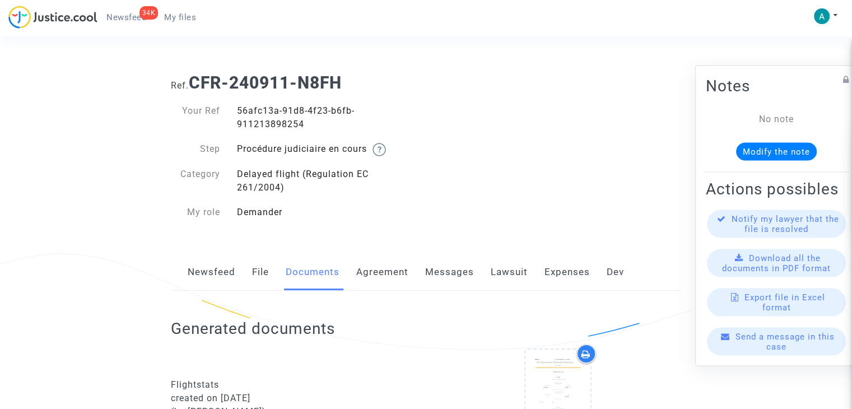
click at [216, 268] on link "Newsfeed" at bounding box center [212, 272] width 48 height 37
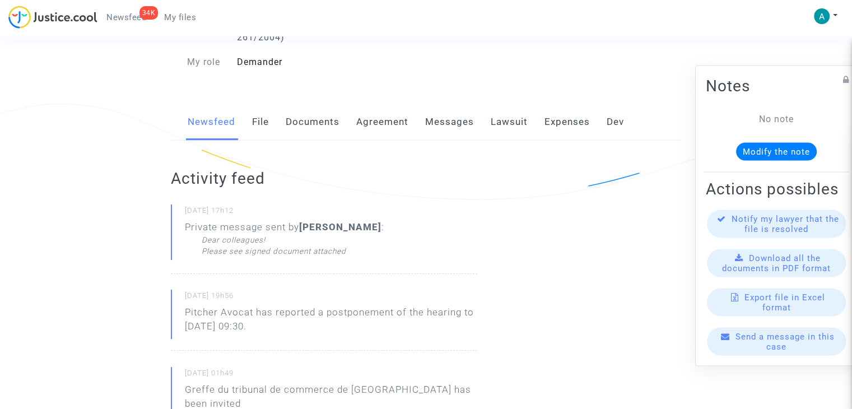
scroll to position [224, 0]
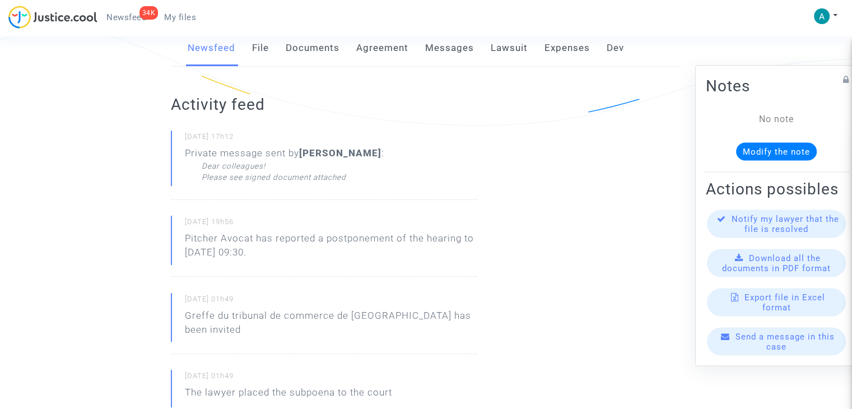
click at [362, 187] on p "Private message sent by [PERSON_NAME] : Dear colleagues! Please see signed docu…" at bounding box center [284, 167] width 199 height 42
click at [325, 160] on div "Private message sent by [PERSON_NAME] : Dear colleagues! Please see signed docu…" at bounding box center [284, 164] width 199 height 36
click at [318, 151] on b "[PERSON_NAME]" at bounding box center [340, 152] width 82 height 11
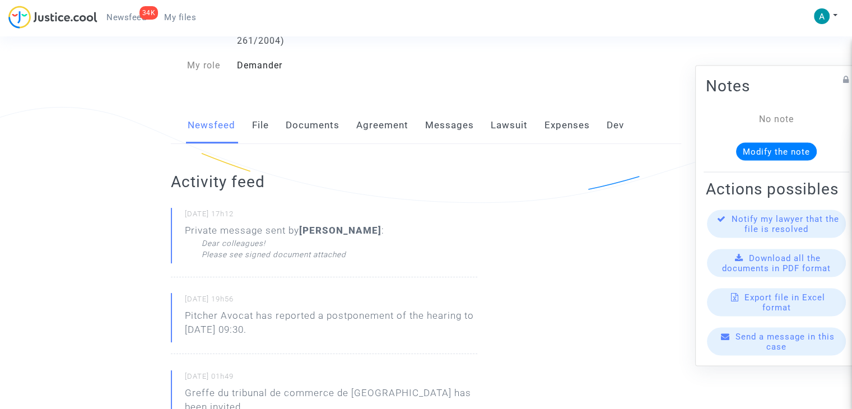
scroll to position [56, 0]
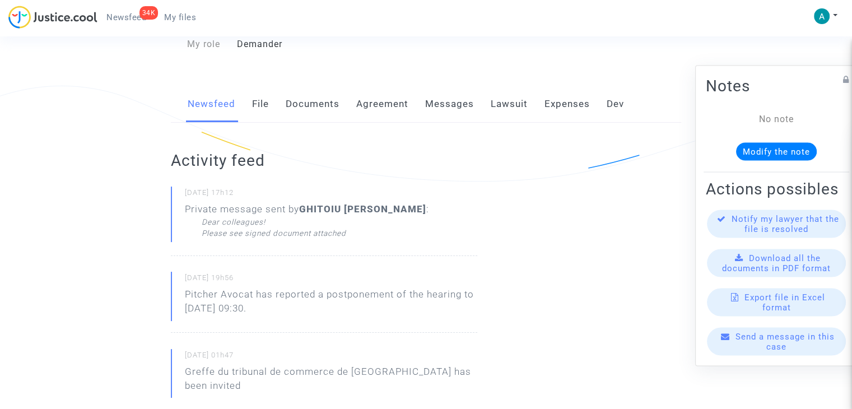
click at [256, 110] on link "File" at bounding box center [260, 104] width 17 height 37
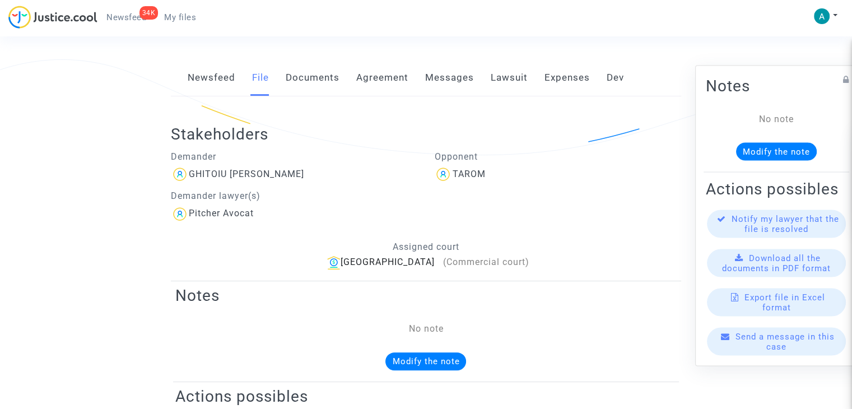
scroll to position [112, 0]
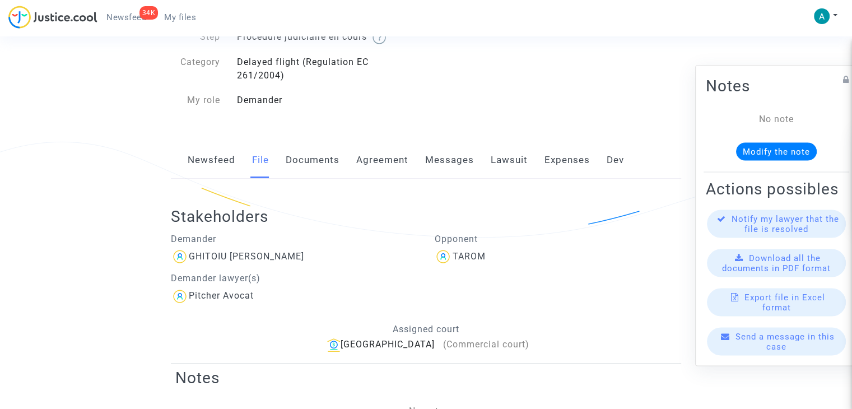
click at [446, 166] on link "Messages" at bounding box center [449, 160] width 49 height 37
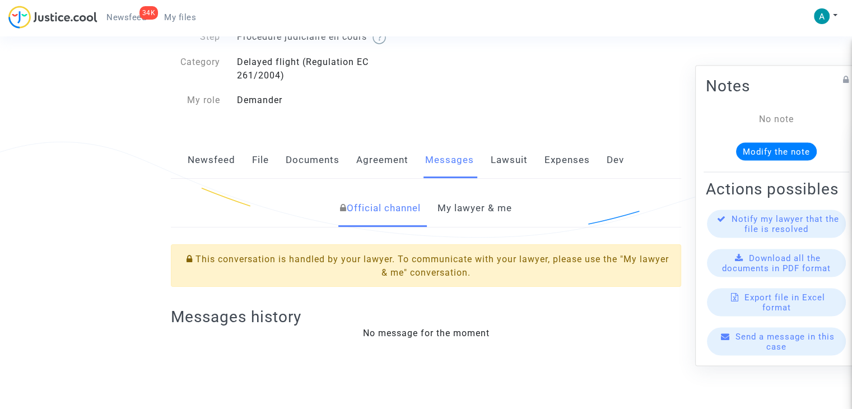
click at [460, 210] on link "My lawyer & me" at bounding box center [474, 208] width 74 height 37
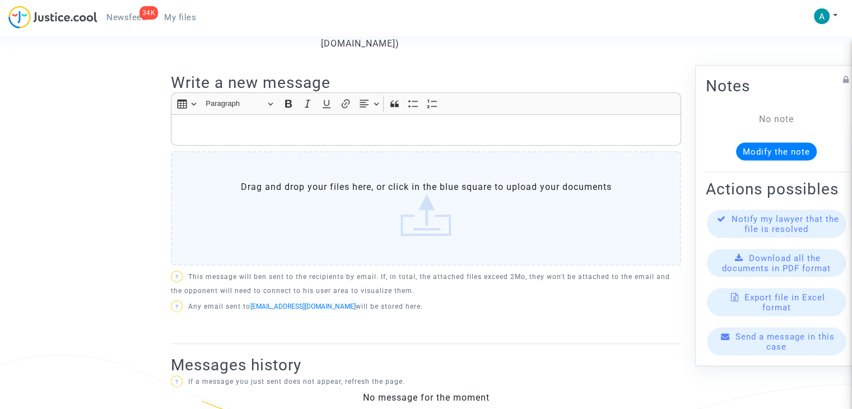
scroll to position [376, 0]
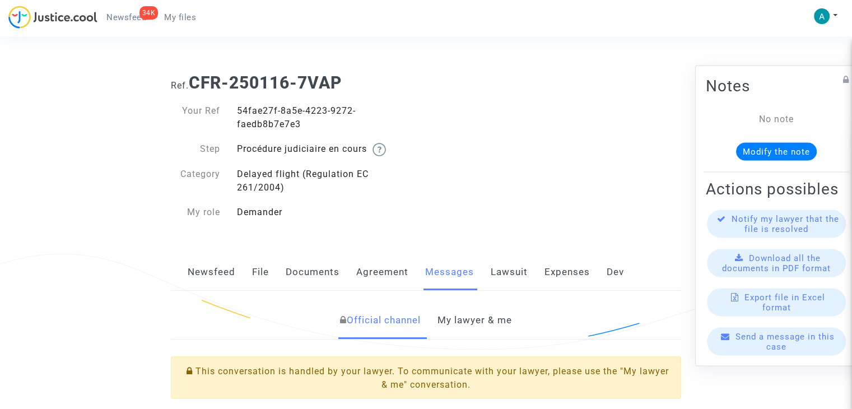
click at [204, 273] on link "Newsfeed" at bounding box center [212, 272] width 48 height 37
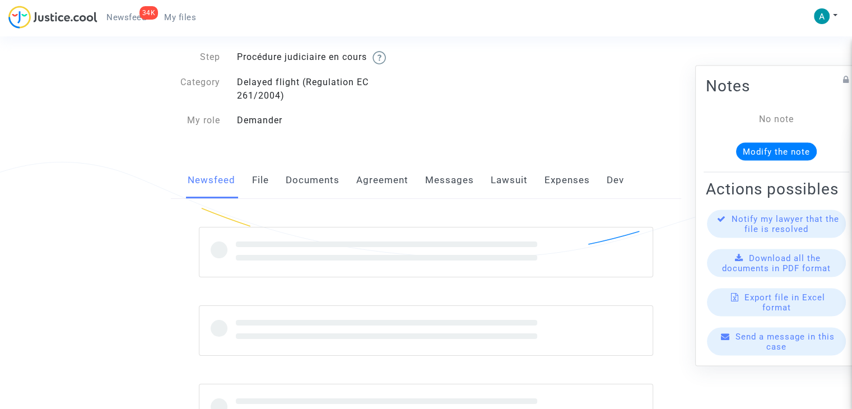
scroll to position [145, 0]
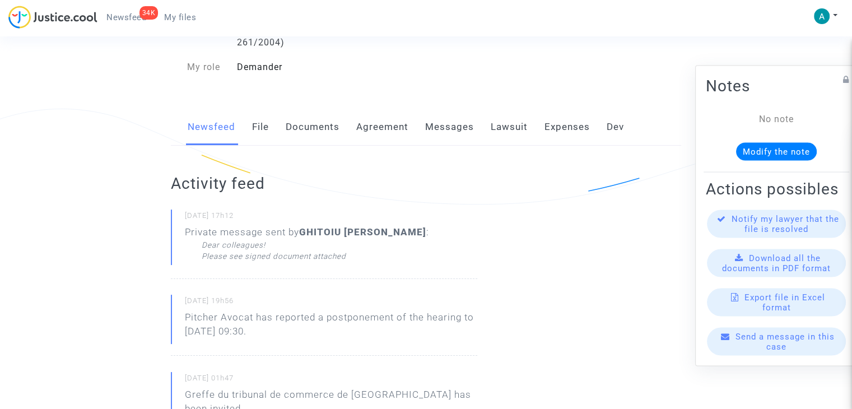
click at [273, 249] on div "Dear colleagues! Please see signed document attached" at bounding box center [315, 250] width 227 height 22
click at [227, 231] on div "Private message sent by GHITOIU [PERSON_NAME] : Dear colleagues! Please see sig…" at bounding box center [307, 243] width 244 height 36
click at [319, 250] on div "Dear colleagues! Please see signed document attached" at bounding box center [315, 250] width 227 height 22
click at [349, 258] on div "Dear colleagues! Please see signed document attached" at bounding box center [315, 250] width 227 height 22
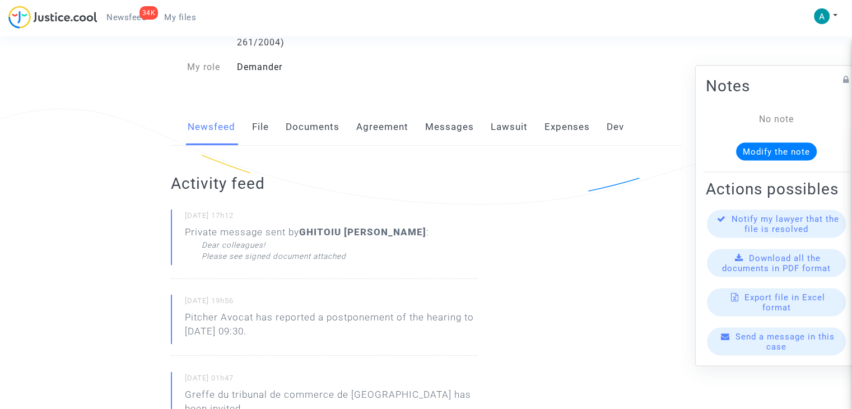
click at [341, 275] on div "[DATE] 17h12 Private message sent by [PERSON_NAME] : Dear colleagues! Please se…" at bounding box center [324, 243] width 306 height 69
